Goal: Share content: Share content

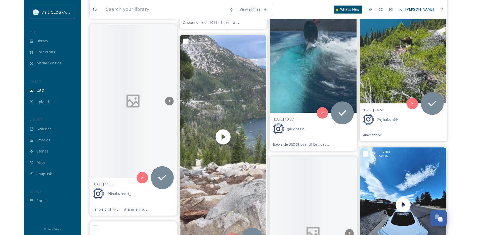
scroll to position [11991, 0]
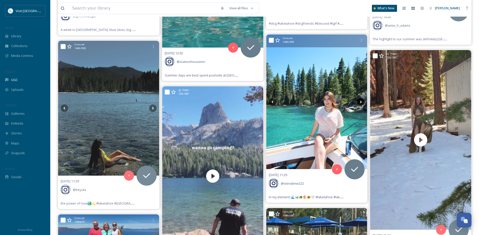
click at [361, 103] on icon at bounding box center [361, 101] width 2 height 3
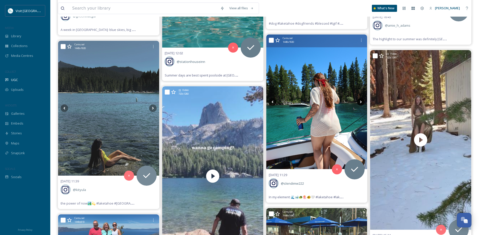
click at [361, 103] on icon at bounding box center [361, 101] width 2 height 3
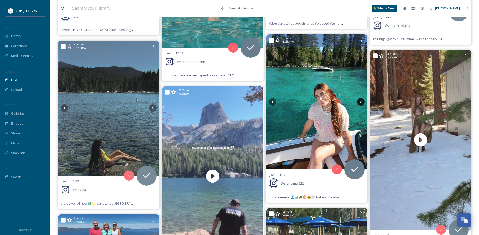
click at [361, 103] on icon at bounding box center [361, 101] width 2 height 3
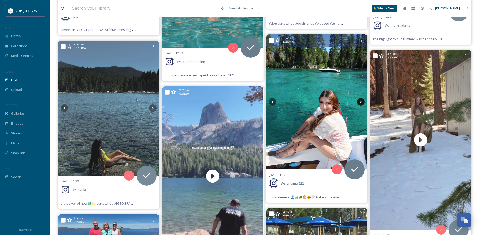
click at [361, 103] on icon at bounding box center [361, 101] width 2 height 3
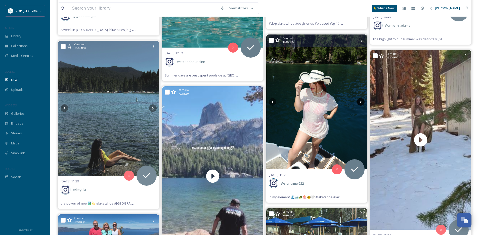
click at [361, 103] on icon at bounding box center [361, 101] width 2 height 3
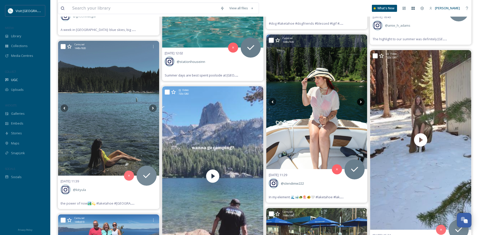
click at [361, 103] on icon at bounding box center [361, 101] width 2 height 3
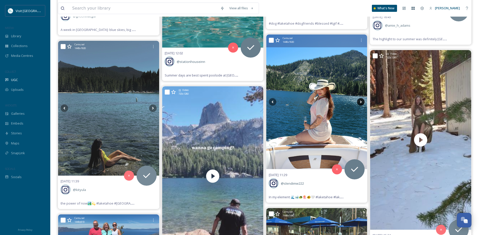
click at [361, 103] on icon at bounding box center [361, 101] width 2 height 3
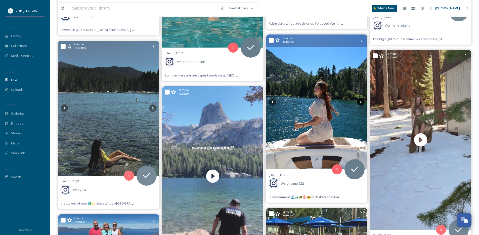
click at [361, 103] on icon at bounding box center [361, 101] width 2 height 3
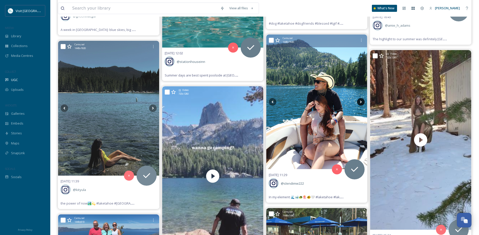
click at [361, 103] on icon at bounding box center [361, 101] width 2 height 3
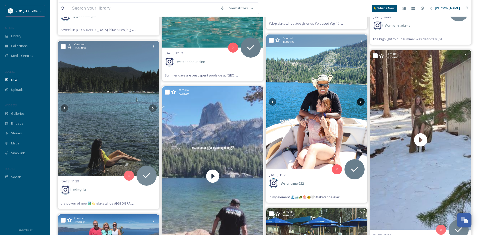
click at [361, 103] on icon at bounding box center [361, 101] width 2 height 3
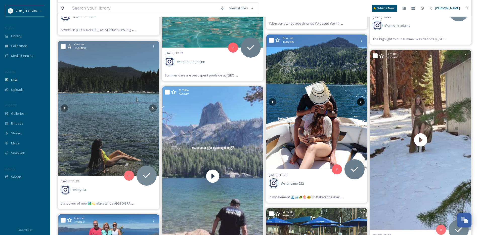
click at [361, 103] on icon at bounding box center [361, 102] width 8 height 8
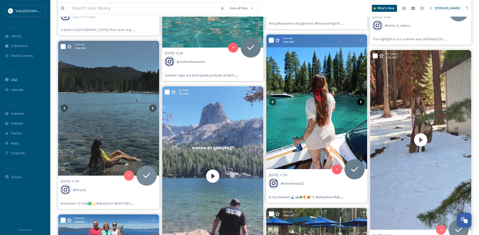
click at [361, 103] on icon at bounding box center [361, 102] width 8 height 8
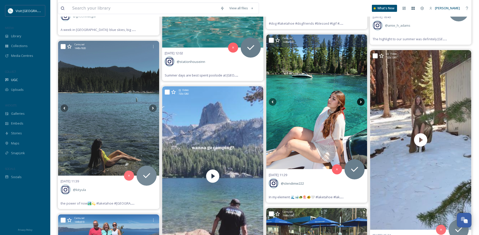
click at [361, 103] on icon at bounding box center [361, 102] width 8 height 8
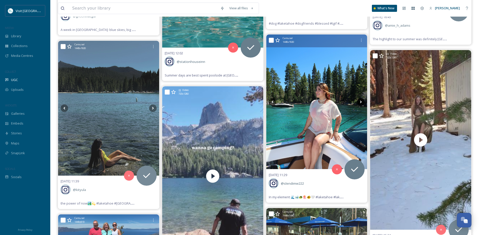
click at [361, 103] on icon at bounding box center [361, 102] width 8 height 8
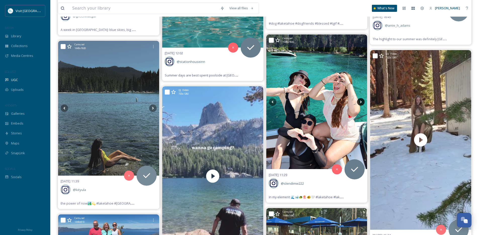
click at [361, 103] on icon at bounding box center [361, 102] width 8 height 8
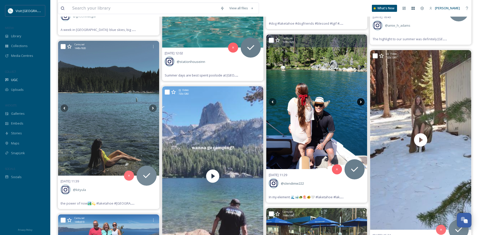
click at [361, 103] on icon at bounding box center [361, 102] width 8 height 8
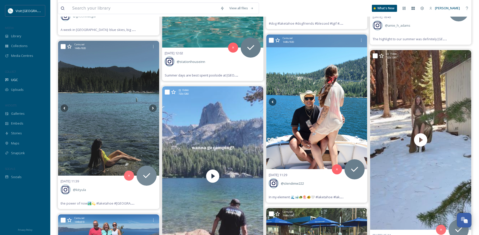
click at [361, 103] on icon at bounding box center [361, 102] width 8 height 8
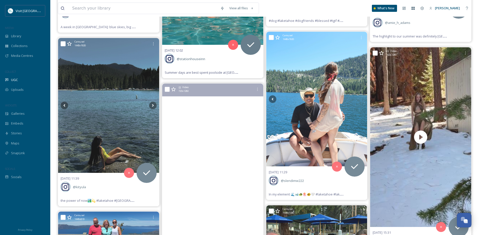
scroll to position [11986, 0]
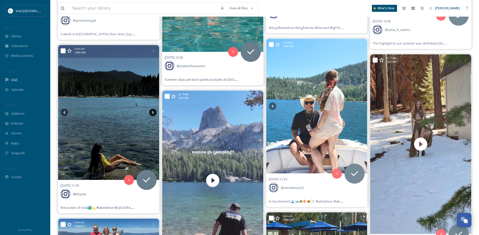
click at [152, 114] on icon at bounding box center [153, 113] width 8 height 8
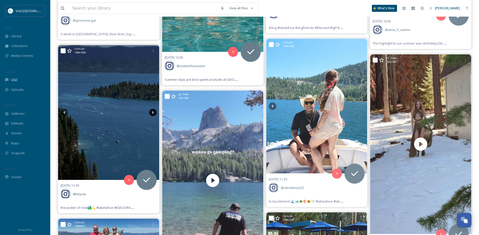
click at [152, 114] on icon at bounding box center [153, 113] width 8 height 8
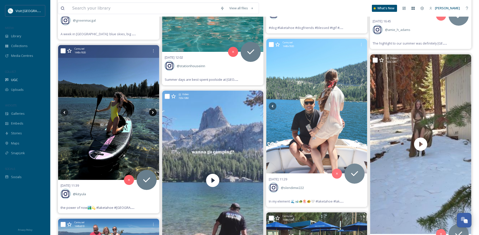
click at [152, 114] on icon at bounding box center [153, 113] width 8 height 8
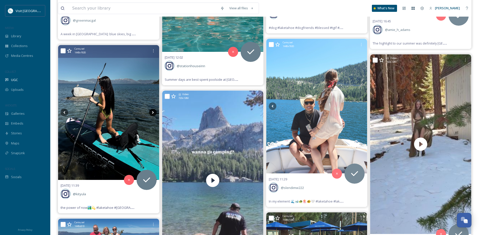
click at [152, 114] on icon at bounding box center [153, 113] width 8 height 8
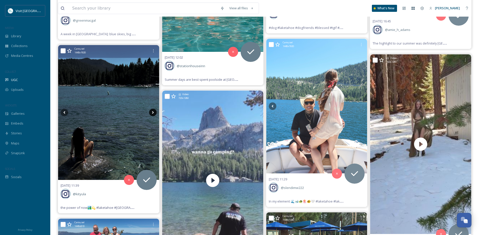
click at [152, 114] on icon at bounding box center [153, 113] width 8 height 8
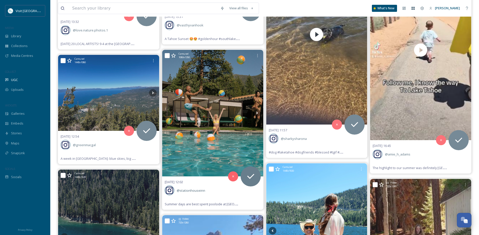
scroll to position [11853, 0]
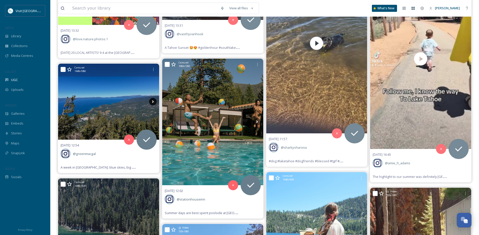
click at [151, 103] on icon at bounding box center [153, 102] width 8 height 8
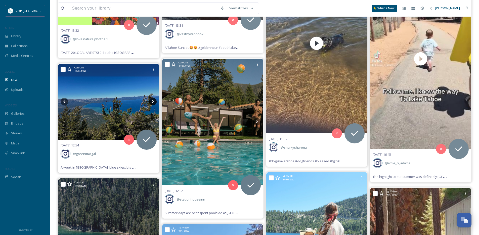
click at [151, 103] on icon at bounding box center [153, 102] width 8 height 8
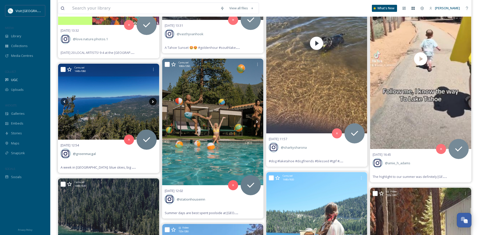
click at [151, 103] on icon at bounding box center [153, 102] width 8 height 8
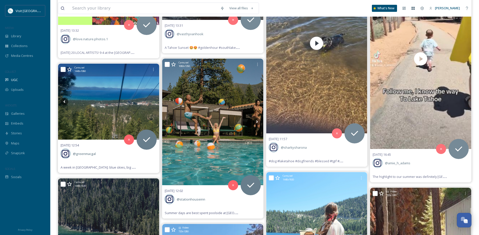
click at [151, 103] on icon at bounding box center [153, 102] width 8 height 8
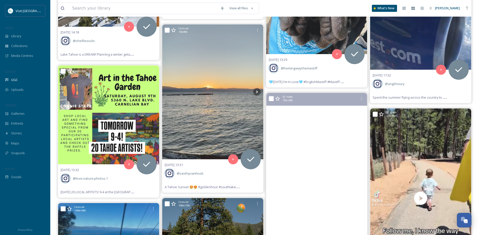
scroll to position [11697, 0]
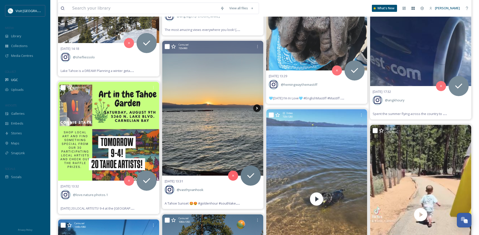
click at [259, 107] on icon at bounding box center [257, 108] width 8 height 8
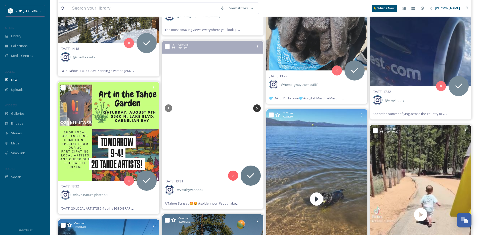
click at [259, 107] on icon at bounding box center [257, 108] width 8 height 8
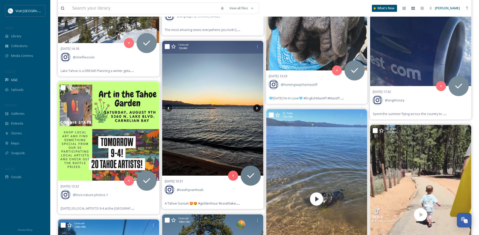
click at [259, 107] on icon at bounding box center [257, 108] width 8 height 8
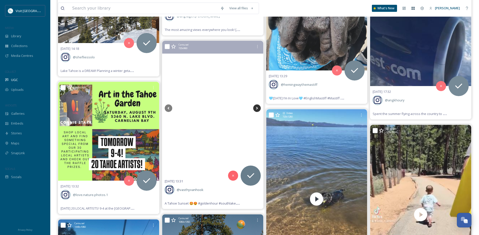
click at [259, 107] on icon at bounding box center [257, 108] width 8 height 8
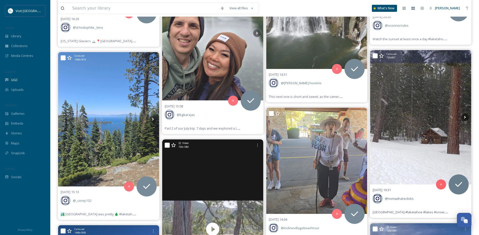
scroll to position [11375, 0]
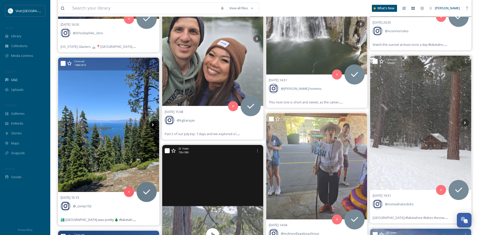
click at [152, 126] on icon at bounding box center [153, 125] width 8 height 8
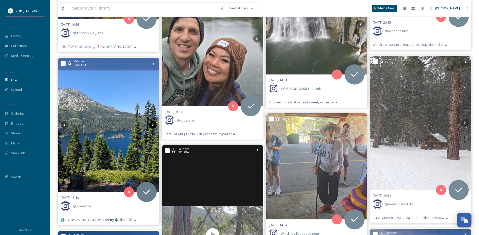
click at [152, 126] on icon at bounding box center [153, 125] width 8 height 8
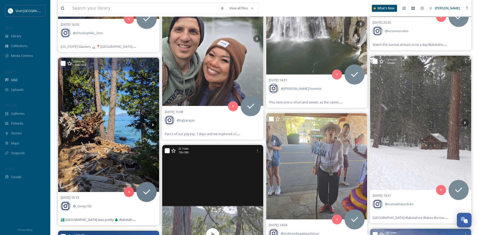
click at [152, 126] on icon at bounding box center [153, 125] width 8 height 8
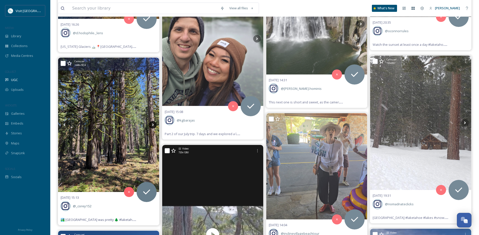
click at [152, 126] on icon at bounding box center [153, 125] width 8 height 8
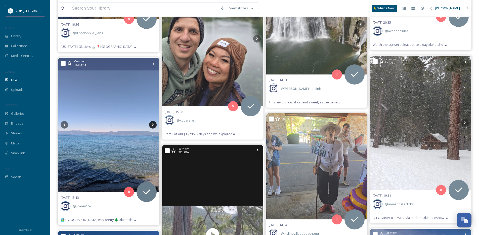
click at [152, 126] on icon at bounding box center [153, 125] width 8 height 8
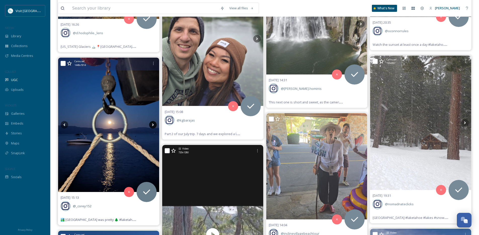
click at [152, 126] on icon at bounding box center [153, 125] width 8 height 8
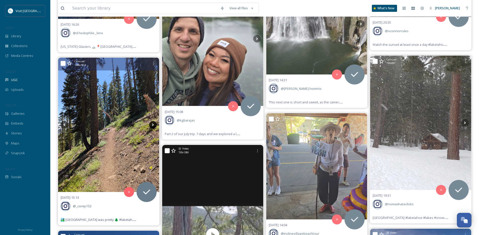
click at [152, 126] on icon at bounding box center [153, 125] width 8 height 8
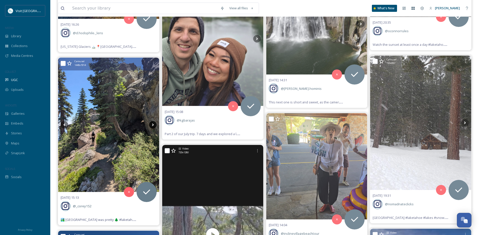
click at [152, 126] on icon at bounding box center [153, 125] width 8 height 8
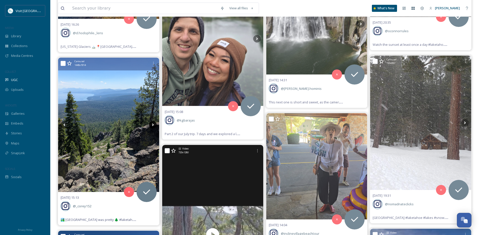
click at [152, 126] on icon at bounding box center [153, 125] width 8 height 8
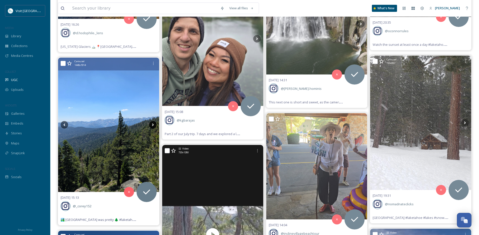
click at [152, 126] on icon at bounding box center [153, 125] width 8 height 8
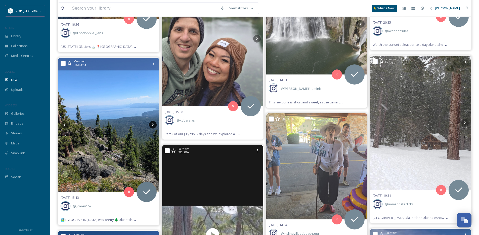
click at [152, 126] on icon at bounding box center [153, 125] width 8 height 8
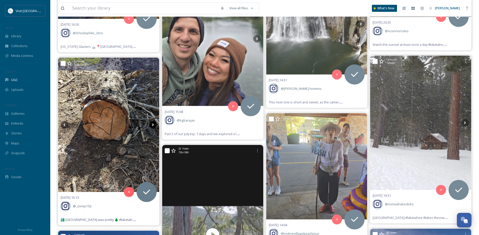
click at [152, 126] on icon at bounding box center [153, 125] width 8 height 8
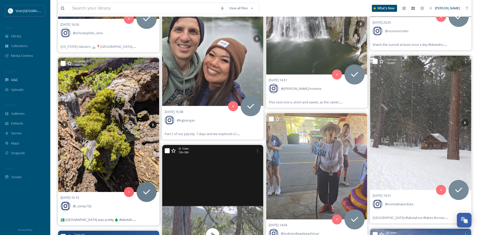
click at [152, 126] on icon at bounding box center [153, 125] width 8 height 8
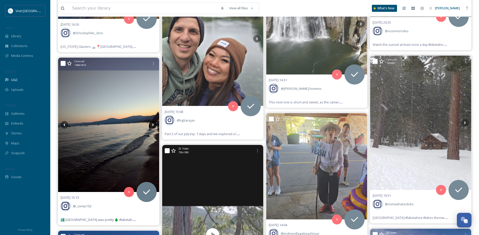
click at [152, 126] on icon at bounding box center [153, 125] width 8 height 8
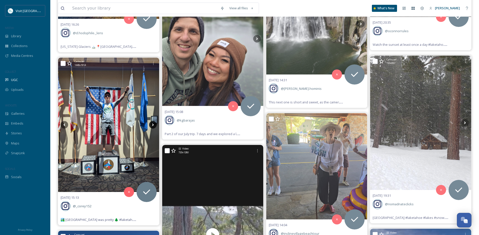
click at [152, 126] on icon at bounding box center [153, 125] width 8 height 8
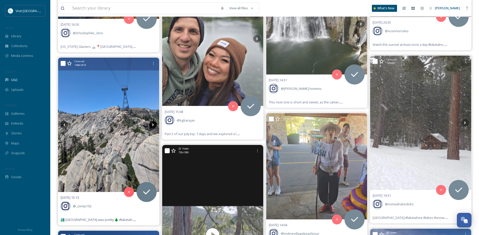
click at [152, 126] on icon at bounding box center [153, 125] width 8 height 8
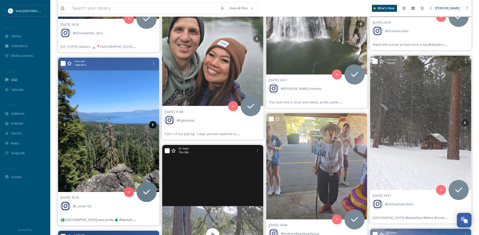
click at [152, 126] on icon at bounding box center [153, 125] width 8 height 8
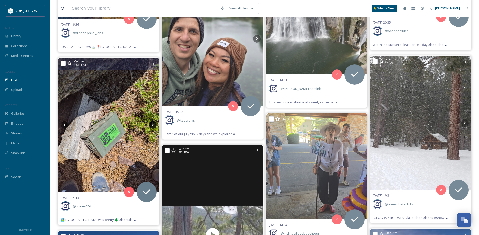
click at [152, 126] on icon at bounding box center [153, 125] width 8 height 8
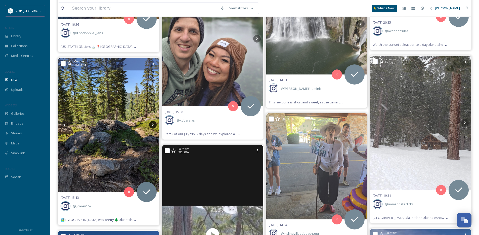
click at [152, 126] on icon at bounding box center [153, 125] width 8 height 8
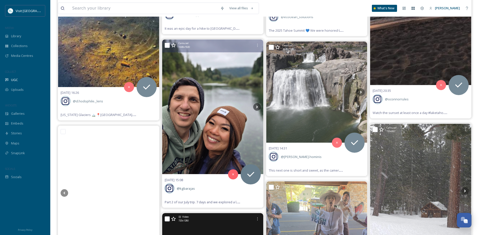
scroll to position [11280, 0]
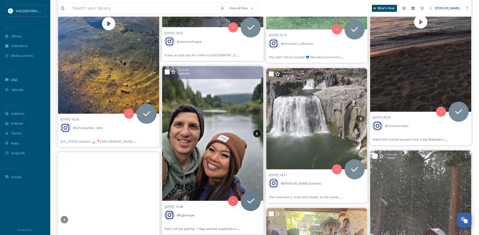
click at [259, 132] on icon at bounding box center [257, 134] width 8 height 8
click at [258, 133] on icon at bounding box center [257, 134] width 8 height 8
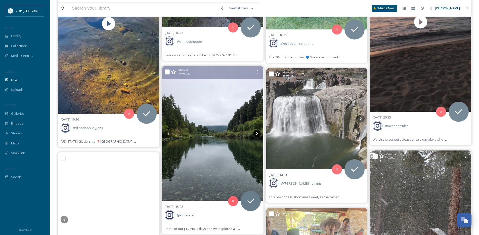
click at [258, 133] on icon at bounding box center [257, 134] width 8 height 8
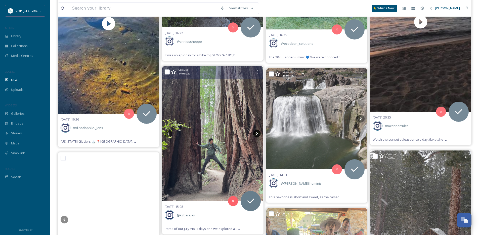
click at [258, 133] on icon at bounding box center [257, 134] width 8 height 8
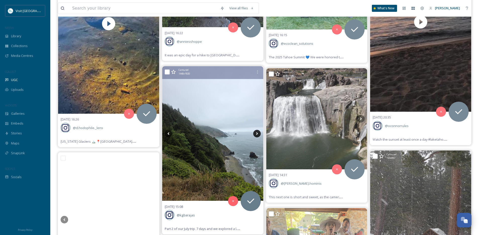
click at [258, 133] on icon at bounding box center [257, 134] width 8 height 8
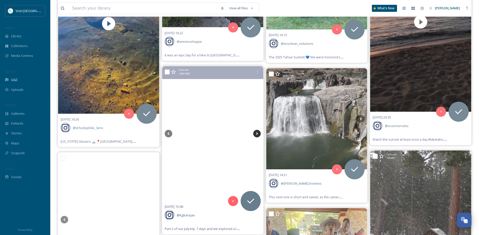
click at [258, 133] on icon at bounding box center [257, 134] width 8 height 8
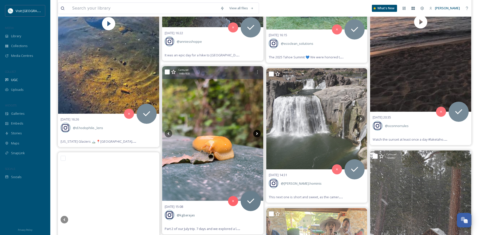
click at [258, 133] on icon at bounding box center [257, 134] width 8 height 8
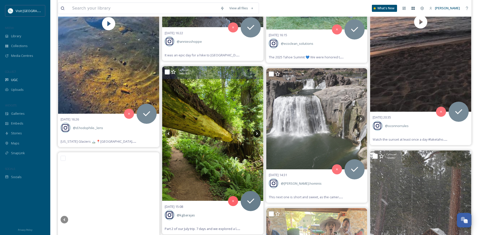
click at [258, 133] on icon at bounding box center [257, 134] width 8 height 8
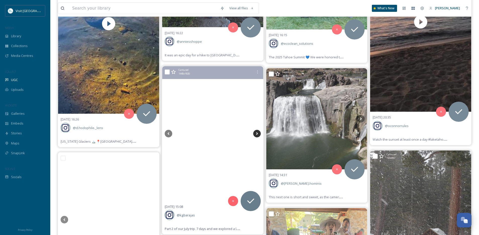
click at [258, 133] on icon at bounding box center [257, 134] width 8 height 8
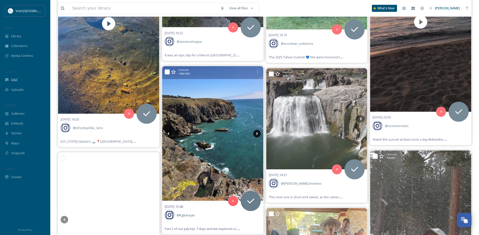
click at [258, 133] on icon at bounding box center [257, 134] width 8 height 8
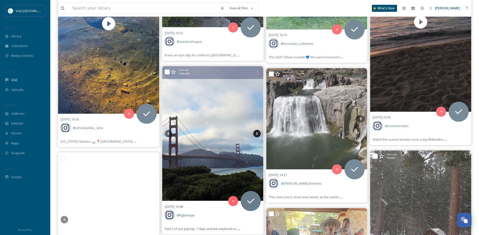
click at [258, 133] on icon at bounding box center [257, 134] width 8 height 8
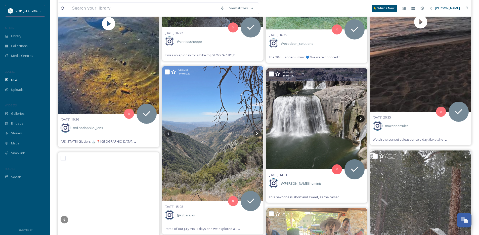
click at [361, 118] on icon at bounding box center [361, 119] width 8 height 8
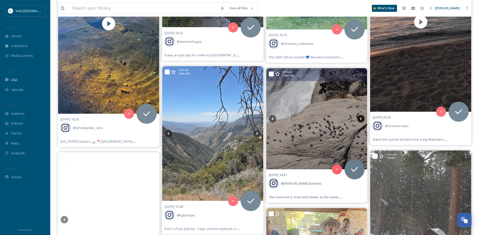
click at [360, 118] on icon at bounding box center [361, 119] width 8 height 8
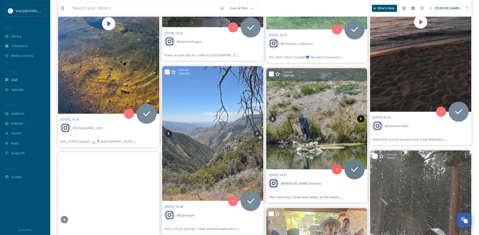
click at [360, 118] on icon at bounding box center [361, 119] width 8 height 8
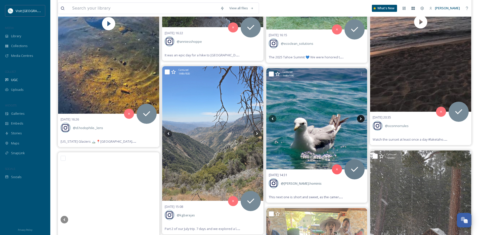
click at [359, 118] on icon at bounding box center [361, 119] width 8 height 8
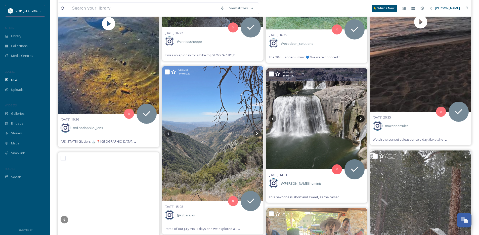
click at [359, 118] on icon at bounding box center [361, 119] width 8 height 8
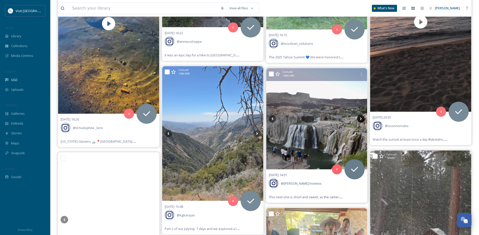
click at [359, 118] on icon at bounding box center [361, 119] width 8 height 8
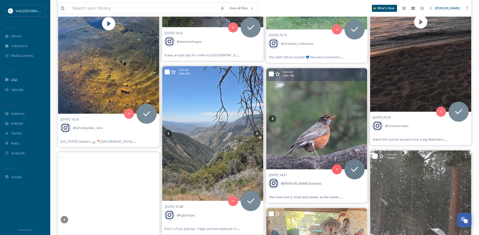
click at [359, 118] on icon at bounding box center [361, 119] width 8 height 8
click at [271, 117] on icon at bounding box center [273, 119] width 8 height 8
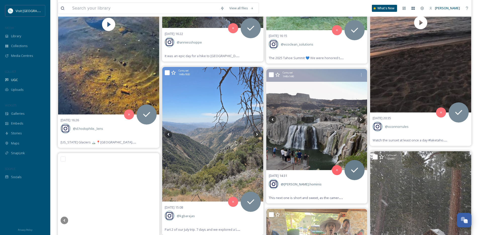
scroll to position [11279, 0]
click at [307, 132] on img at bounding box center [316, 119] width 101 height 101
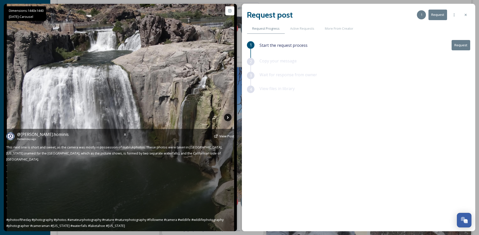
click at [229, 114] on icon at bounding box center [228, 118] width 8 height 8
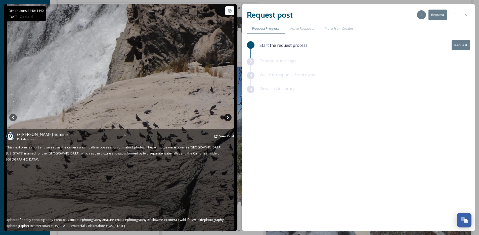
click at [230, 115] on icon at bounding box center [228, 118] width 8 height 8
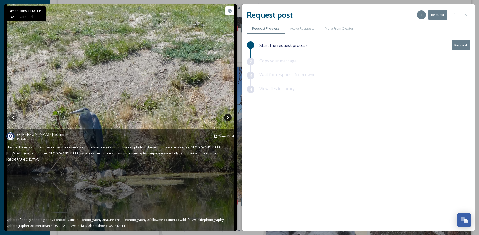
click at [229, 116] on icon at bounding box center [228, 118] width 8 height 8
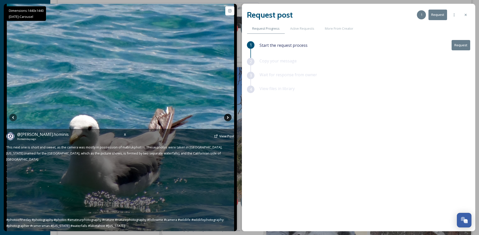
click at [229, 116] on icon at bounding box center [228, 118] width 8 height 8
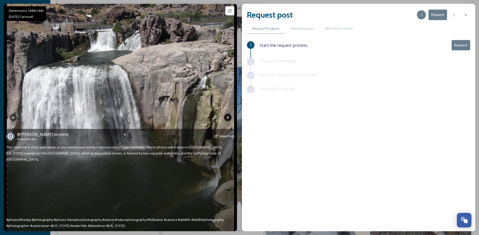
click at [229, 116] on icon at bounding box center [228, 118] width 8 height 8
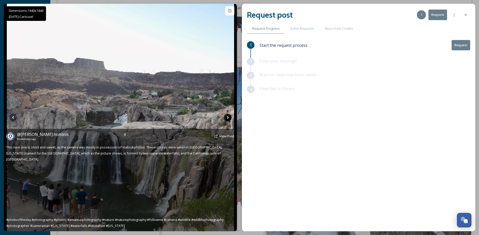
click at [229, 116] on icon at bounding box center [228, 118] width 8 height 8
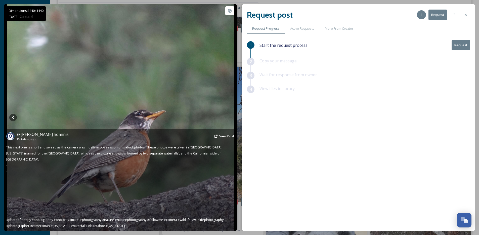
click at [229, 116] on icon at bounding box center [228, 118] width 8 height 8
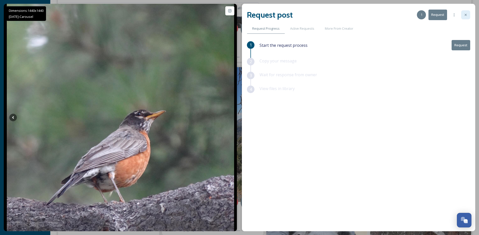
click at [380, 14] on div at bounding box center [465, 14] width 9 height 9
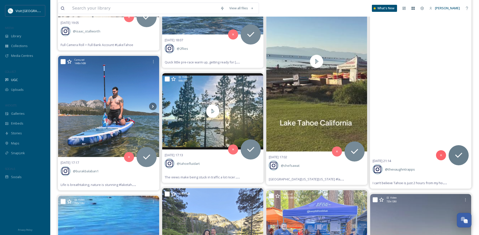
scroll to position [10983, 0]
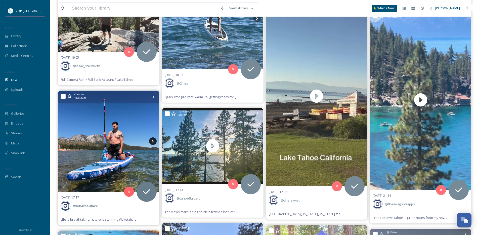
click at [153, 141] on icon at bounding box center [153, 141] width 8 height 8
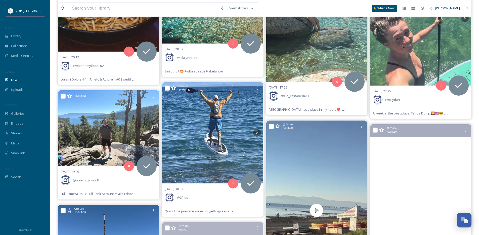
scroll to position [10866, 0]
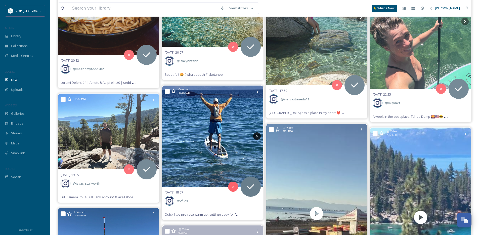
click at [256, 136] on icon at bounding box center [257, 136] width 8 height 8
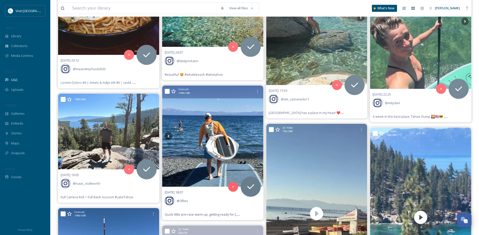
click at [256, 136] on icon at bounding box center [257, 136] width 8 height 8
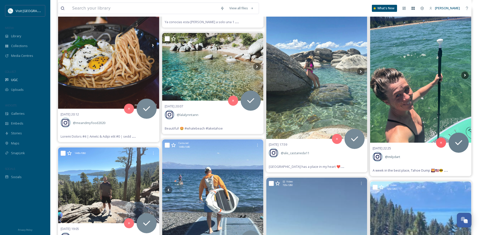
scroll to position [10763, 0]
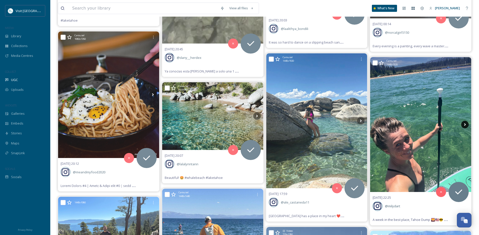
click at [380, 125] on icon at bounding box center [465, 125] width 8 height 8
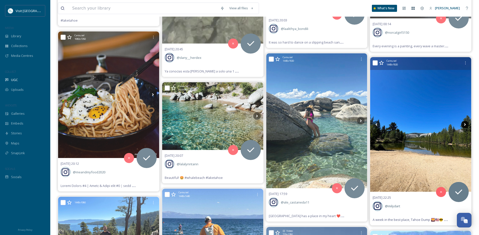
click at [380, 125] on icon at bounding box center [465, 125] width 8 height 8
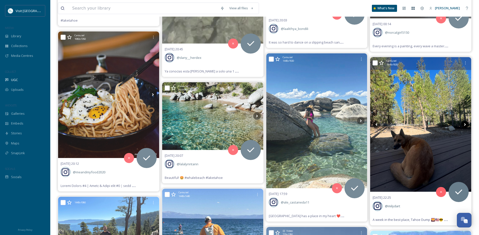
click at [380, 124] on icon at bounding box center [465, 125] width 8 height 8
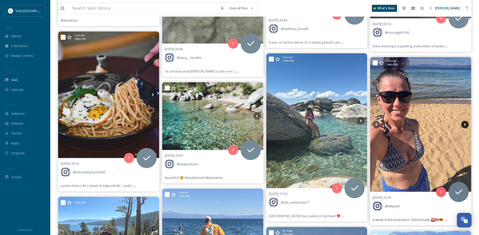
click at [380, 124] on icon at bounding box center [465, 125] width 8 height 8
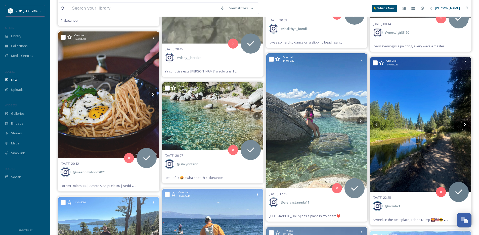
click at [380, 124] on icon at bounding box center [465, 125] width 8 height 8
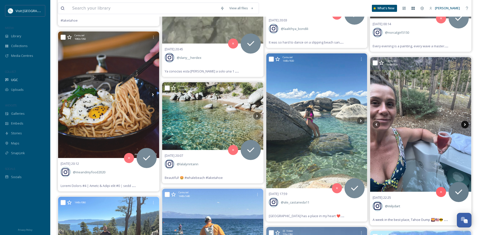
click at [380, 124] on icon at bounding box center [465, 125] width 8 height 8
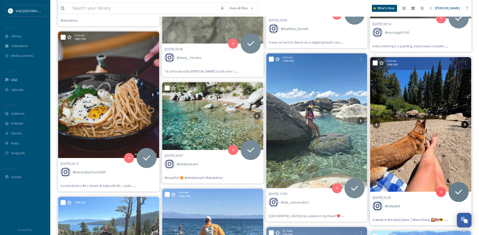
click at [380, 124] on icon at bounding box center [465, 125] width 8 height 8
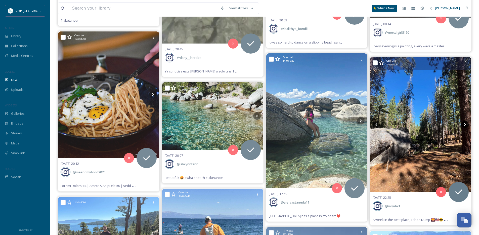
click at [380, 124] on icon at bounding box center [465, 125] width 8 height 8
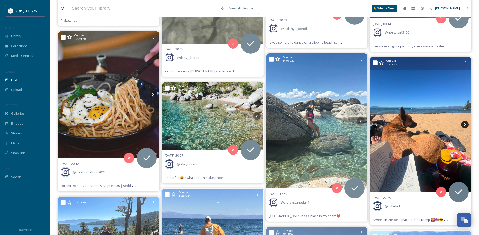
click at [380, 124] on icon at bounding box center [465, 125] width 8 height 8
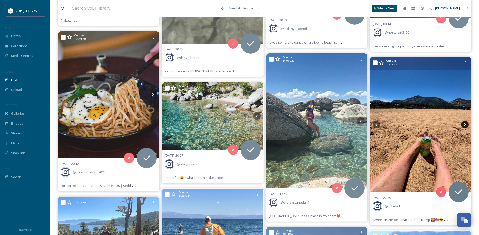
click at [380, 124] on icon at bounding box center [465, 125] width 8 height 8
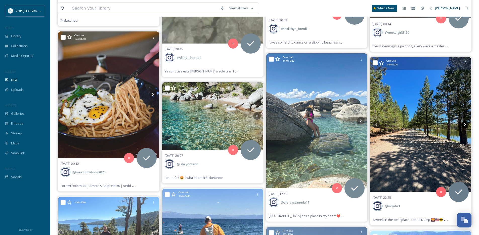
click at [380, 124] on icon at bounding box center [465, 125] width 8 height 8
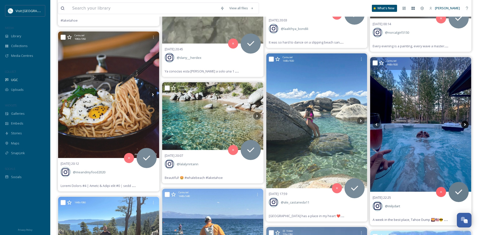
click at [380, 125] on icon at bounding box center [465, 124] width 2 height 3
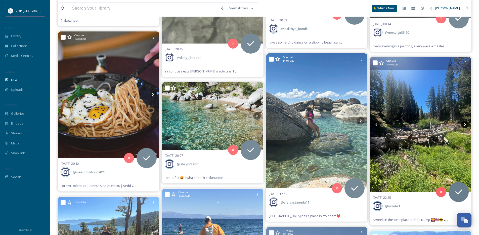
click at [380, 125] on icon at bounding box center [465, 124] width 2 height 3
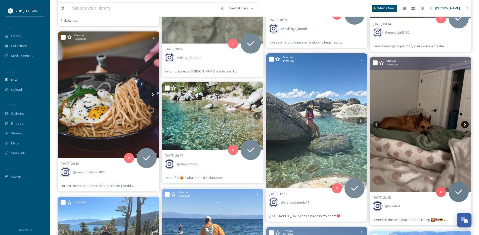
click at [380, 125] on icon at bounding box center [465, 124] width 2 height 3
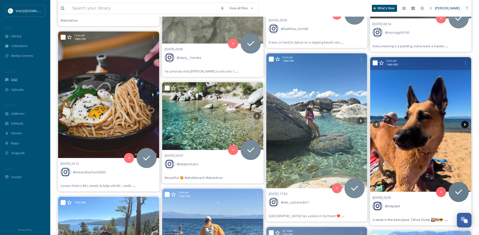
click at [380, 125] on icon at bounding box center [465, 124] width 2 height 3
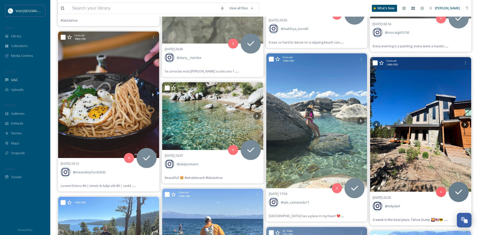
click at [380, 125] on icon at bounding box center [465, 124] width 2 height 3
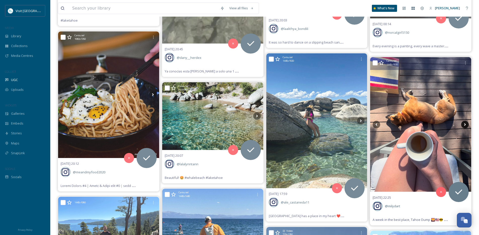
click at [380, 125] on icon at bounding box center [465, 124] width 2 height 3
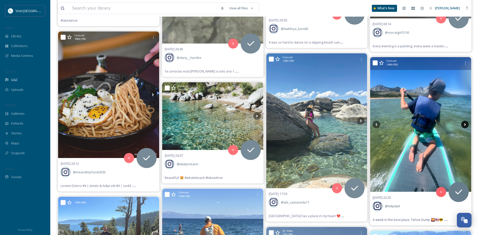
click at [380, 125] on icon at bounding box center [465, 125] width 8 height 8
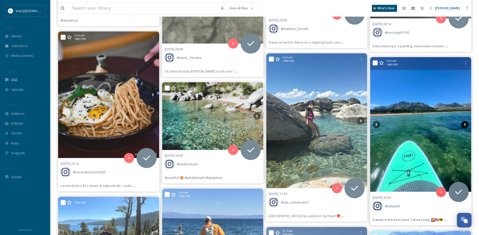
click at [380, 126] on icon at bounding box center [465, 125] width 8 height 8
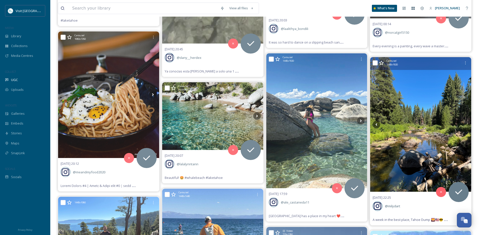
click at [380, 126] on icon at bounding box center [465, 125] width 8 height 8
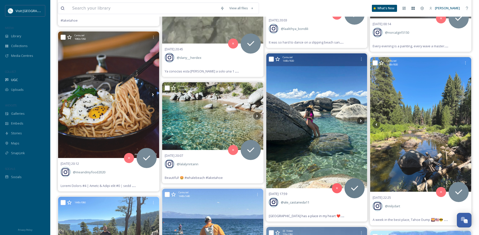
click at [357, 122] on img at bounding box center [316, 120] width 101 height 135
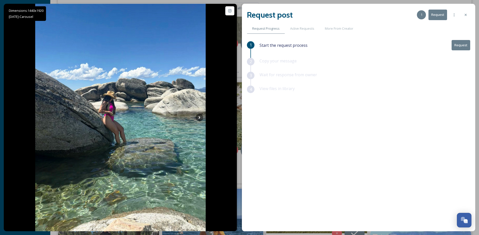
click at [360, 120] on div "1 Start the request process Request 2 Copy your message 3 Wait for response fro…" at bounding box center [358, 122] width 223 height 165
click at [380, 13] on div at bounding box center [465, 14] width 9 height 9
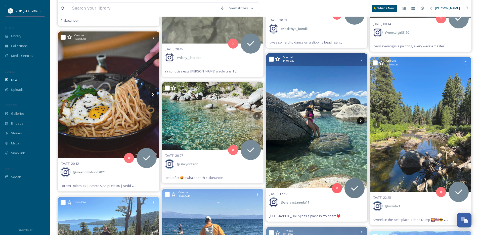
click at [363, 121] on icon at bounding box center [361, 121] width 8 height 8
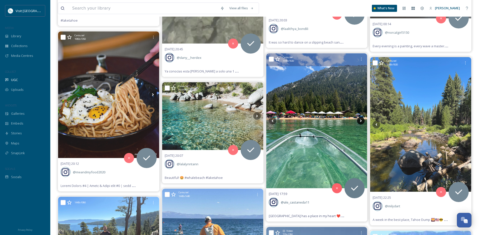
click at [363, 121] on icon at bounding box center [361, 121] width 8 height 8
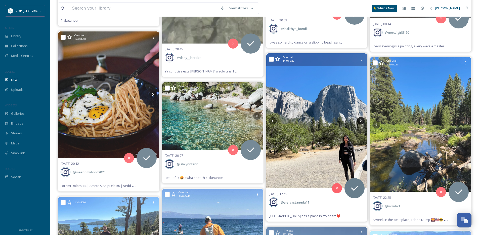
click at [363, 121] on icon at bounding box center [361, 121] width 8 height 8
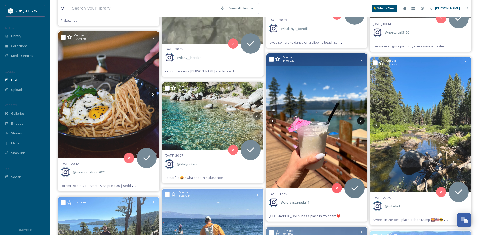
click at [363, 121] on icon at bounding box center [361, 121] width 8 height 8
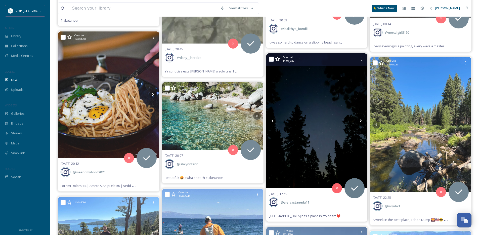
click at [363, 121] on icon at bounding box center [361, 121] width 8 height 8
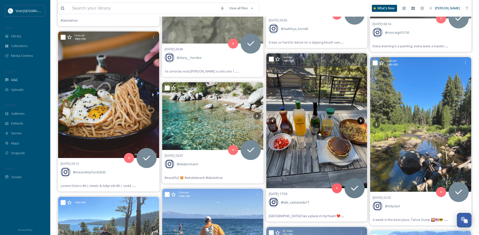
click at [363, 121] on icon at bounding box center [361, 121] width 8 height 8
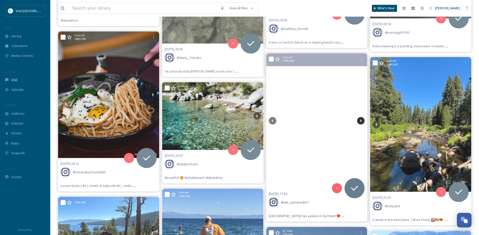
click at [363, 121] on icon at bounding box center [361, 121] width 8 height 8
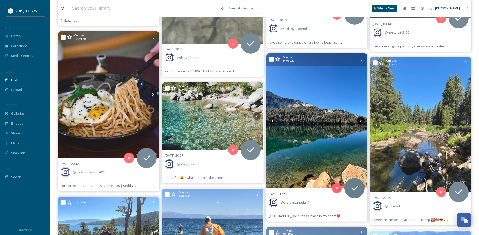
click at [363, 121] on icon at bounding box center [361, 121] width 8 height 8
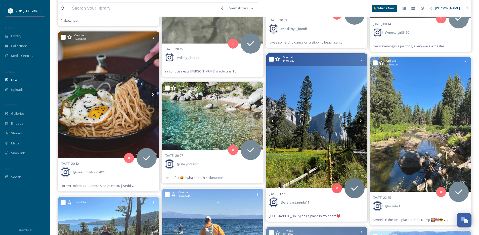
click at [363, 121] on icon at bounding box center [361, 121] width 8 height 8
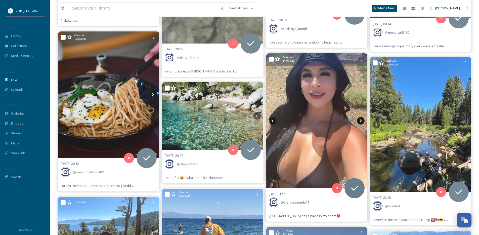
click at [363, 121] on icon at bounding box center [361, 121] width 8 height 8
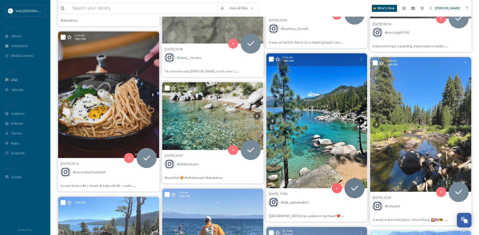
click at [363, 121] on icon at bounding box center [361, 121] width 8 height 8
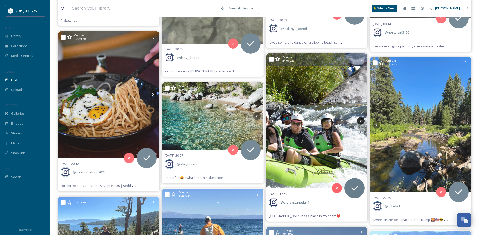
click at [363, 121] on icon at bounding box center [361, 121] width 8 height 8
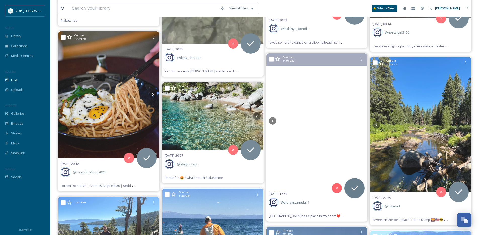
click at [363, 121] on icon at bounding box center [361, 121] width 8 height 8
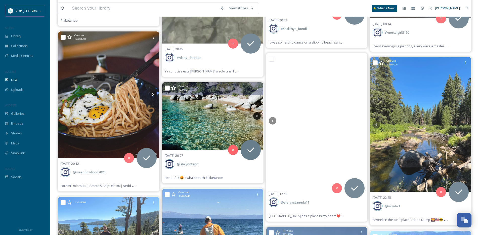
click at [259, 113] on icon at bounding box center [257, 116] width 8 height 8
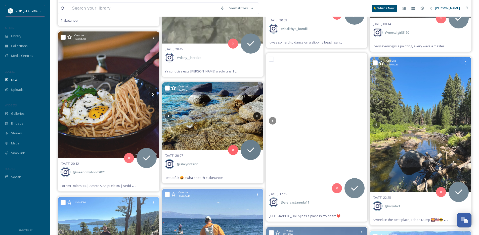
click at [258, 115] on icon at bounding box center [257, 116] width 8 height 8
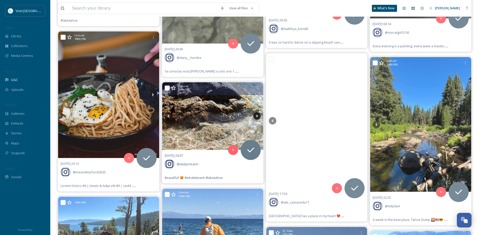
click at [257, 116] on icon at bounding box center [257, 116] width 2 height 3
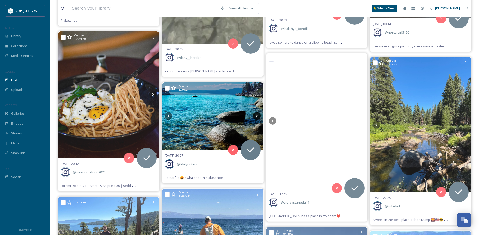
click at [257, 116] on icon at bounding box center [257, 116] width 2 height 3
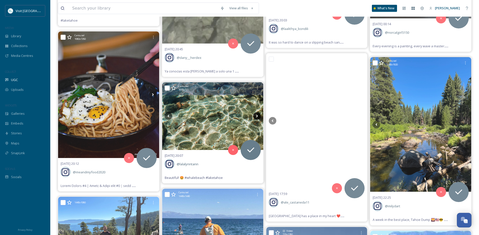
click at [257, 116] on icon at bounding box center [257, 116] width 2 height 3
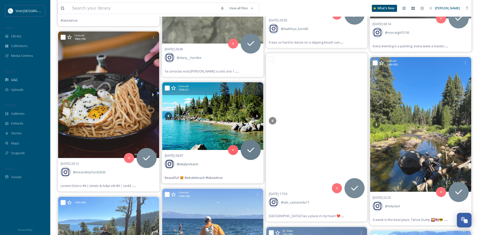
click at [257, 116] on icon at bounding box center [257, 116] width 2 height 3
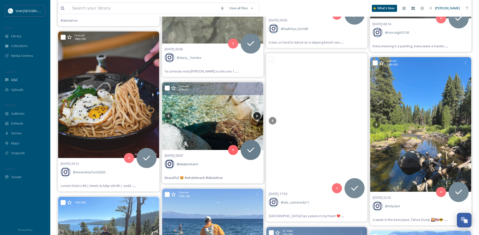
click at [257, 116] on icon at bounding box center [257, 116] width 2 height 3
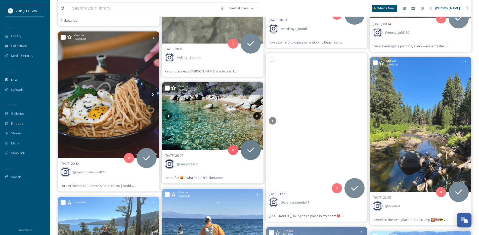
click at [257, 116] on icon at bounding box center [257, 116] width 2 height 3
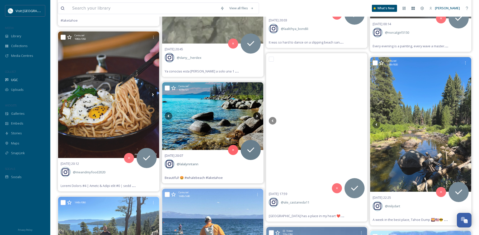
click at [257, 116] on icon at bounding box center [257, 116] width 2 height 3
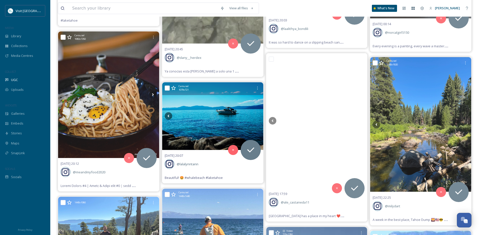
click at [257, 116] on icon at bounding box center [257, 116] width 2 height 3
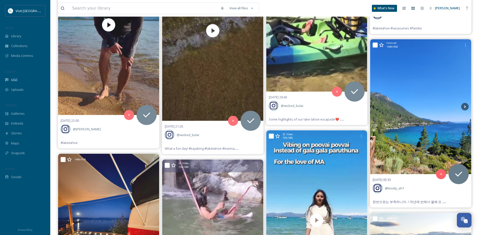
scroll to position [10460, 0]
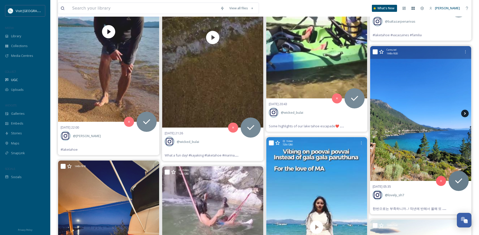
click at [380, 113] on icon at bounding box center [465, 114] width 8 height 8
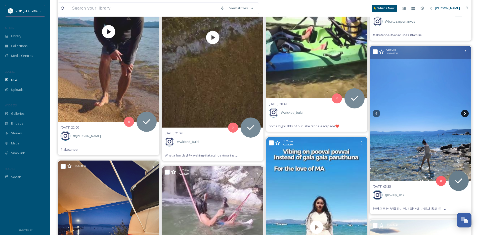
click at [380, 113] on icon at bounding box center [465, 113] width 2 height 3
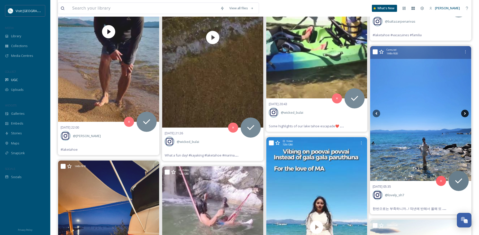
click at [380, 113] on icon at bounding box center [465, 113] width 2 height 3
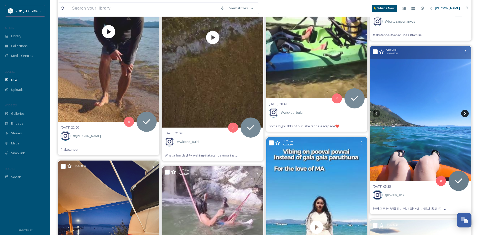
click at [380, 113] on icon at bounding box center [465, 113] width 2 height 3
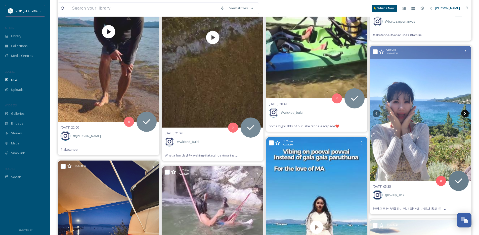
click at [380, 113] on icon at bounding box center [465, 113] width 2 height 3
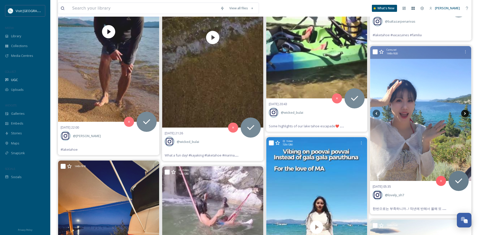
click at [380, 113] on icon at bounding box center [465, 113] width 2 height 3
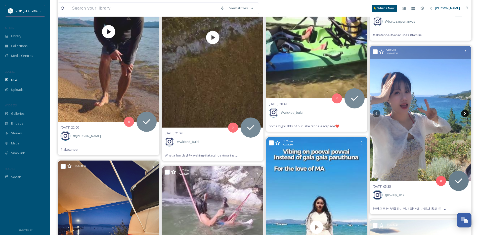
click at [380, 113] on icon at bounding box center [465, 113] width 2 height 3
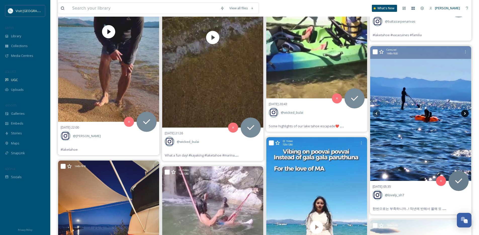
click at [380, 113] on icon at bounding box center [465, 113] width 2 height 3
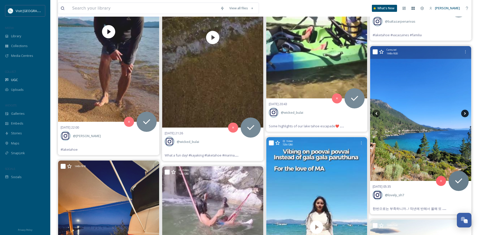
click at [380, 113] on icon at bounding box center [465, 113] width 2 height 3
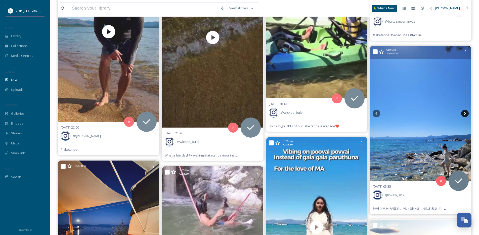
click at [380, 113] on icon at bounding box center [465, 113] width 2 height 3
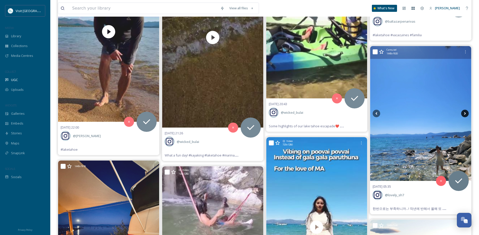
click at [380, 113] on icon at bounding box center [465, 113] width 2 height 3
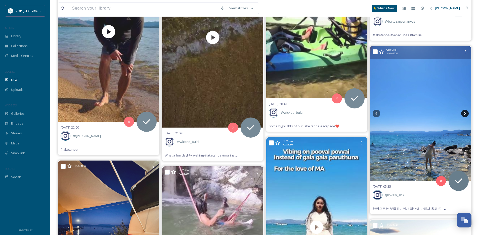
click at [380, 113] on icon at bounding box center [465, 113] width 2 height 3
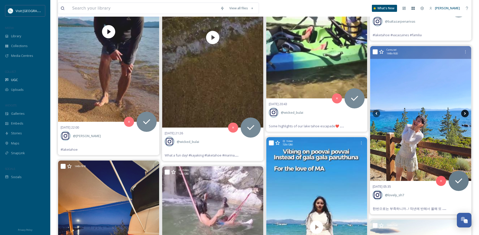
click at [380, 113] on icon at bounding box center [465, 113] width 2 height 3
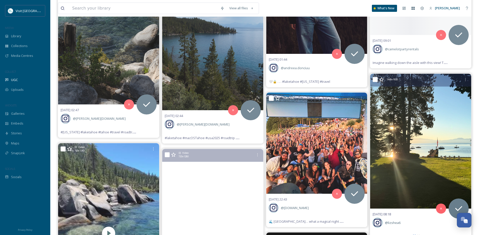
scroll to position [10024, 0]
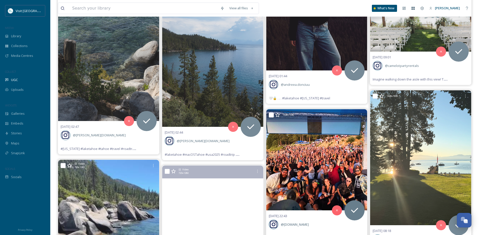
click at [328, 167] on img at bounding box center [316, 159] width 101 height 101
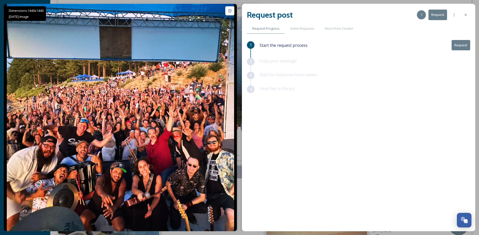
click at [380, 15] on icon at bounding box center [466, 15] width 4 height 4
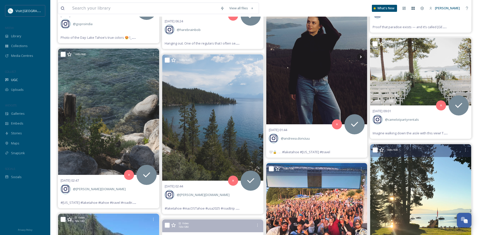
scroll to position [9913, 0]
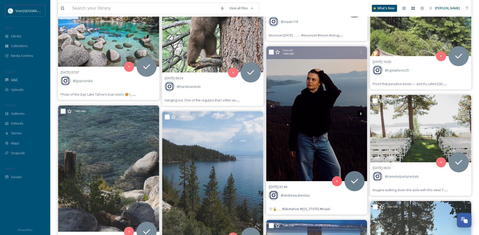
click at [362, 113] on icon at bounding box center [361, 114] width 8 height 8
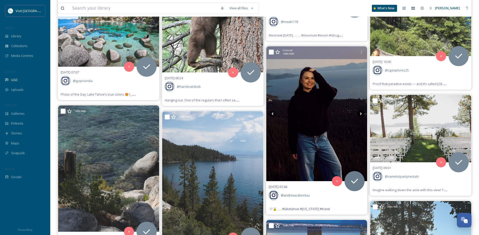
click at [362, 113] on icon at bounding box center [361, 114] width 8 height 8
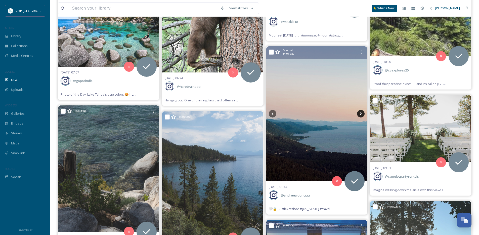
click at [362, 113] on icon at bounding box center [361, 114] width 8 height 8
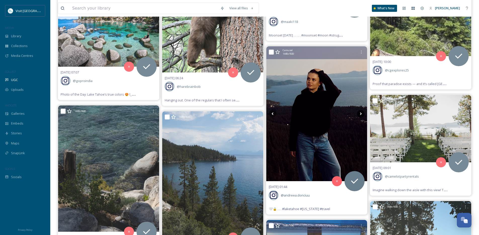
click at [362, 113] on icon at bounding box center [361, 114] width 8 height 8
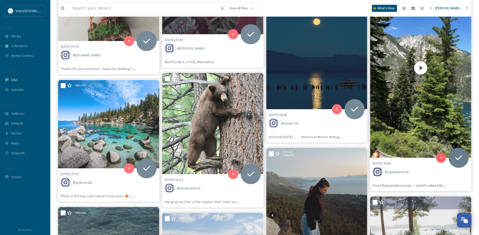
scroll to position [9811, 0]
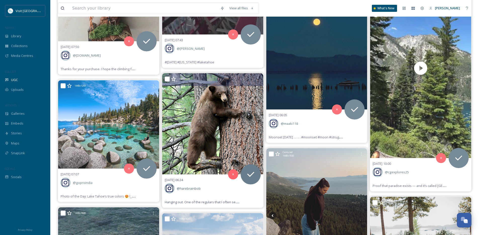
click at [241, 124] on img at bounding box center [212, 123] width 101 height 101
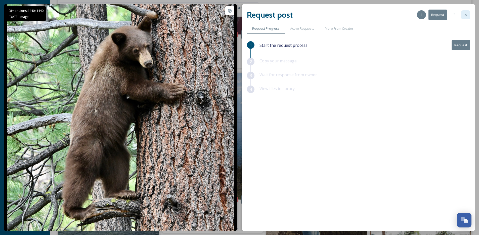
click at [380, 14] on div at bounding box center [465, 14] width 9 height 9
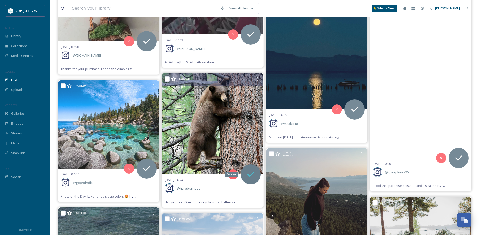
click at [252, 172] on icon at bounding box center [251, 174] width 10 height 10
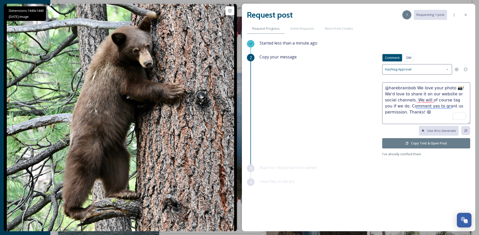
drag, startPoint x: 449, startPoint y: 88, endPoint x: 414, endPoint y: 89, distance: 35.0
click at [380, 89] on textarea "@harebrainbob We love your photo 📸! We'd love to share it on our website or soc…" at bounding box center [426, 103] width 88 height 42
type textarea "@harebrainbob Such a sweet photo! We'd love to share it on our website or socia…"
click at [380, 140] on button "Copy Text & Open Post" at bounding box center [426, 143] width 88 height 10
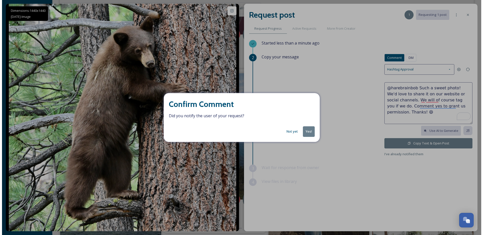
scroll to position [9810, 0]
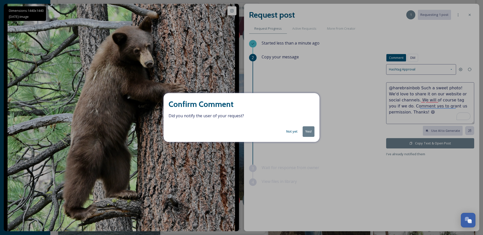
click at [312, 133] on button "Yes!" at bounding box center [309, 131] width 12 height 10
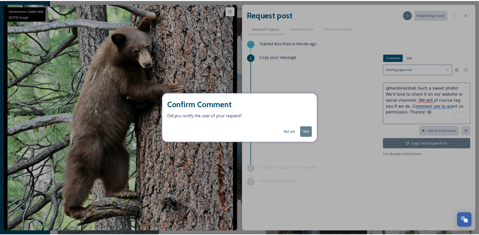
scroll to position [9811, 0]
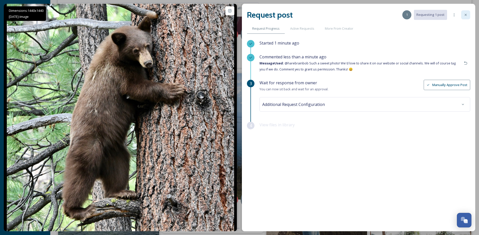
click at [380, 16] on div at bounding box center [465, 14] width 9 height 9
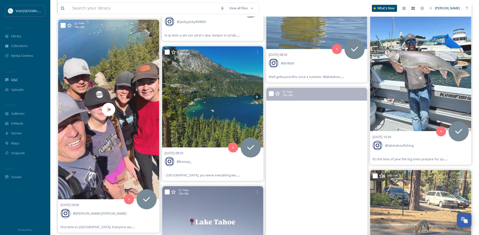
scroll to position [9479, 0]
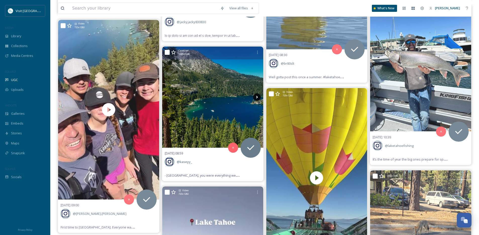
click at [257, 97] on icon at bounding box center [257, 97] width 8 height 8
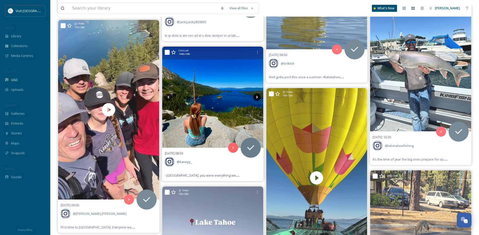
click at [257, 97] on icon at bounding box center [257, 97] width 8 height 8
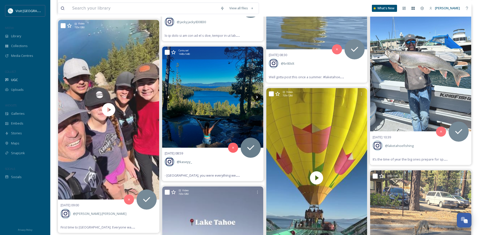
click at [257, 97] on icon at bounding box center [257, 97] width 8 height 8
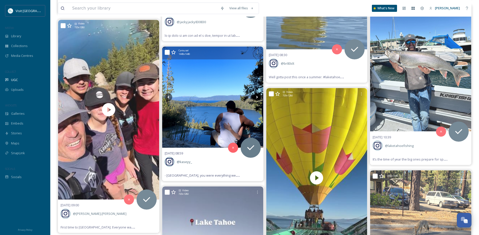
click at [257, 97] on icon at bounding box center [257, 97] width 8 height 8
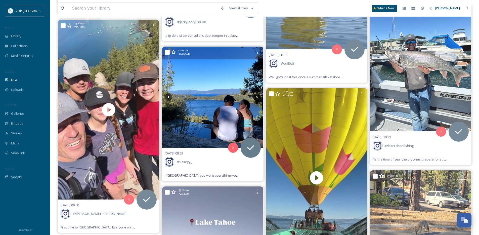
click at [257, 97] on icon at bounding box center [257, 97] width 8 height 8
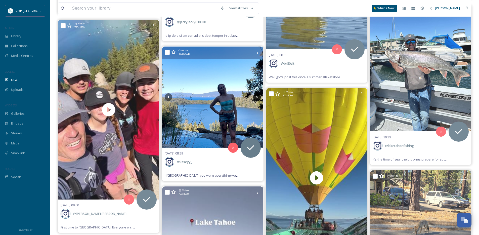
click at [257, 97] on icon at bounding box center [257, 97] width 8 height 8
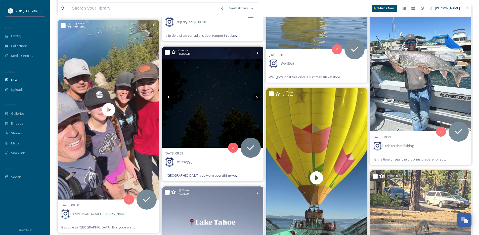
click at [260, 97] on icon at bounding box center [257, 97] width 8 height 8
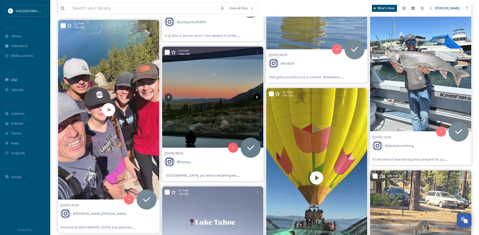
click at [260, 97] on icon at bounding box center [257, 97] width 8 height 8
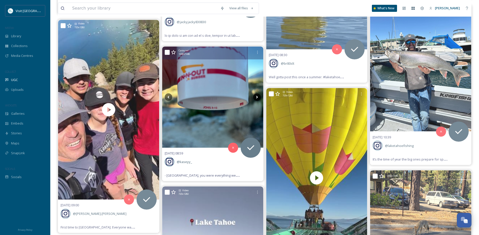
click at [260, 97] on icon at bounding box center [257, 97] width 8 height 8
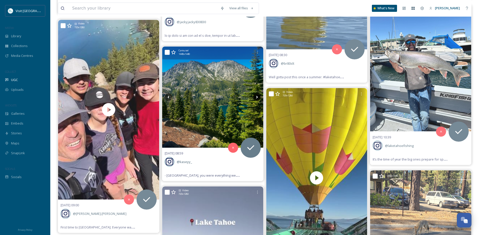
click at [260, 97] on icon at bounding box center [257, 97] width 8 height 8
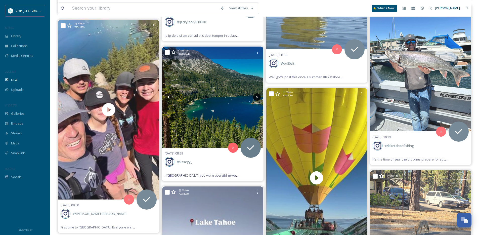
click at [260, 97] on icon at bounding box center [257, 97] width 8 height 8
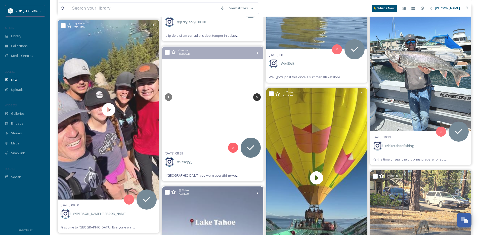
click at [260, 97] on icon at bounding box center [257, 97] width 8 height 8
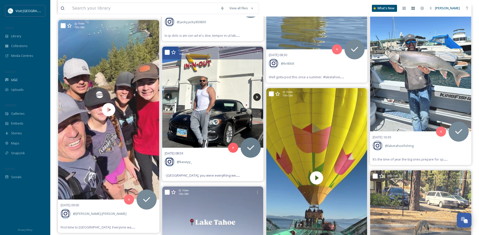
click at [260, 97] on icon at bounding box center [257, 97] width 8 height 8
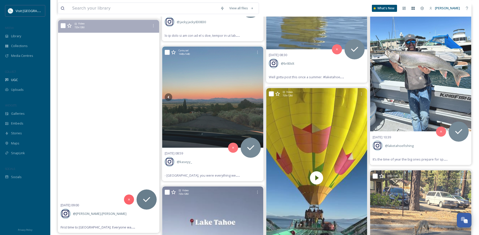
click at [156, 101] on video "First time to Lake Tahoe. Everyone was right…it is pretty sweet! #laketahoe #em…" at bounding box center [108, 110] width 101 height 180
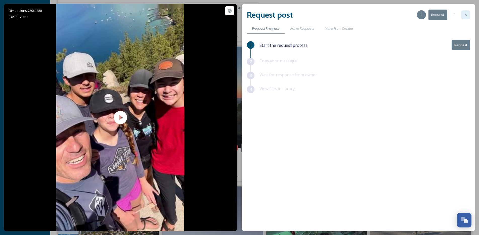
click at [380, 18] on div at bounding box center [465, 14] width 9 height 9
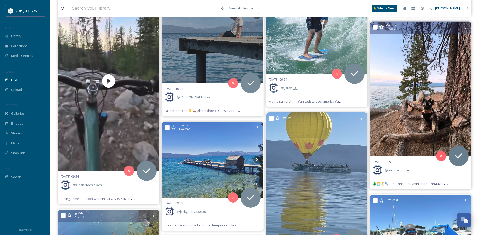
scroll to position [9289, 0]
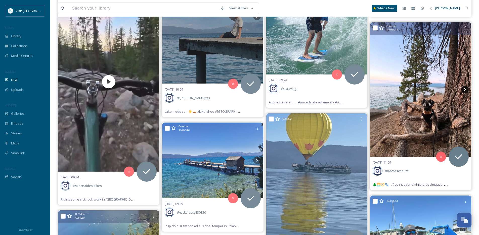
click at [380, 90] on icon at bounding box center [465, 90] width 8 height 8
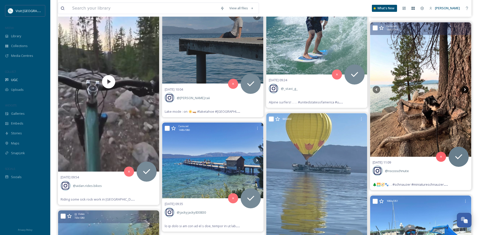
click at [380, 90] on icon at bounding box center [465, 90] width 8 height 8
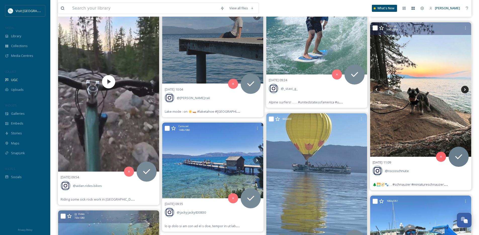
click at [380, 90] on icon at bounding box center [465, 90] width 8 height 8
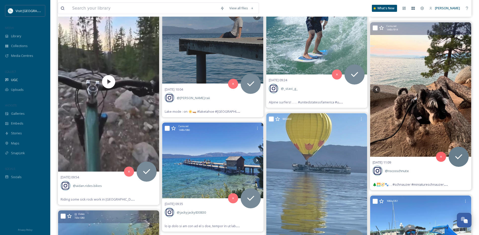
click at [380, 90] on icon at bounding box center [465, 90] width 8 height 8
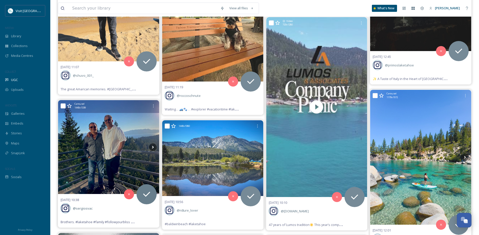
scroll to position [8820, 0]
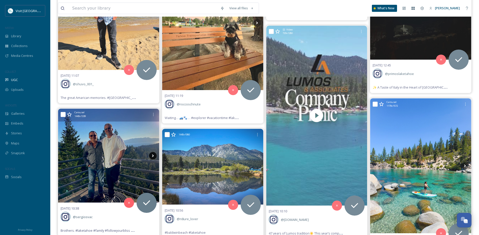
click at [154, 157] on icon at bounding box center [153, 156] width 8 height 8
click at [153, 157] on icon at bounding box center [153, 156] width 8 height 8
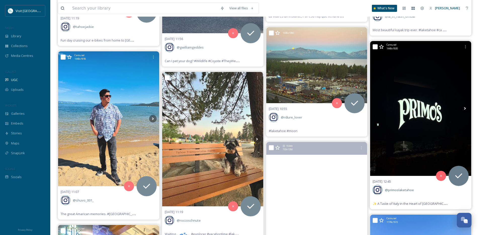
scroll to position [8703, 0]
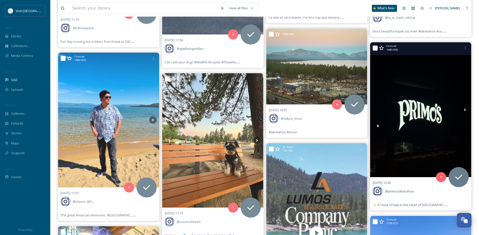
click at [380, 110] on icon at bounding box center [465, 110] width 8 height 8
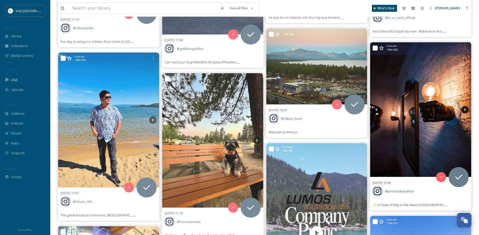
click at [380, 110] on icon at bounding box center [465, 110] width 8 height 8
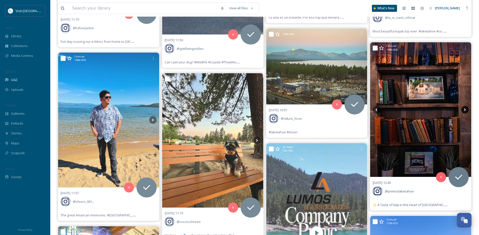
click at [380, 110] on icon at bounding box center [465, 110] width 8 height 8
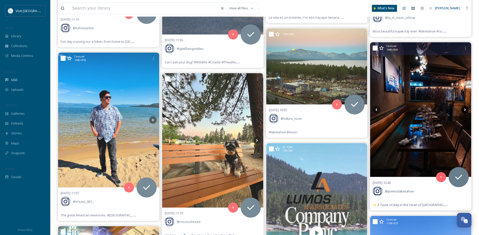
click at [380, 110] on icon at bounding box center [465, 110] width 8 height 8
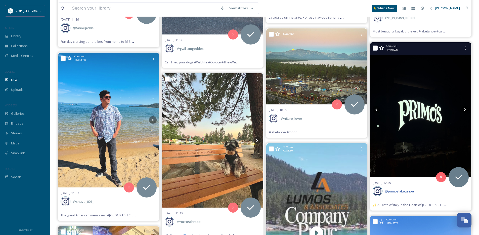
click at [380, 191] on span "@ primoslaketahoe" at bounding box center [399, 191] width 29 height 5
click at [380, 138] on img at bounding box center [420, 109] width 101 height 135
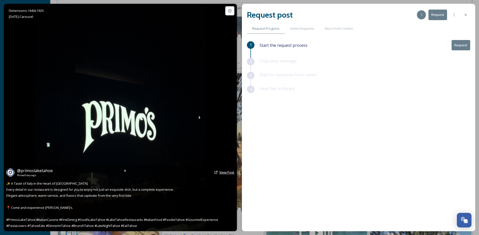
click at [220, 172] on span "View Post" at bounding box center [226, 172] width 15 height 5
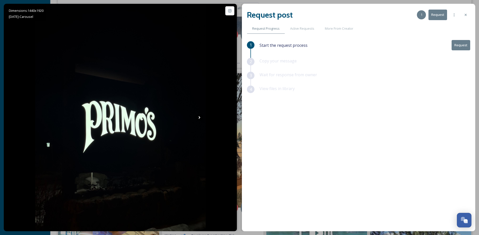
drag, startPoint x: 466, startPoint y: 15, endPoint x: 457, endPoint y: 28, distance: 15.6
click at [380, 15] on icon at bounding box center [466, 15] width 4 height 4
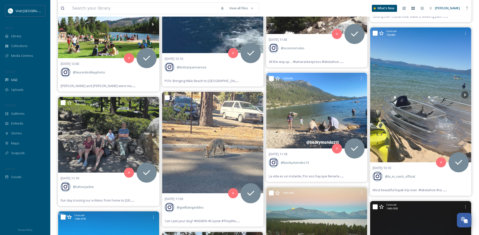
scroll to position [8542, 0]
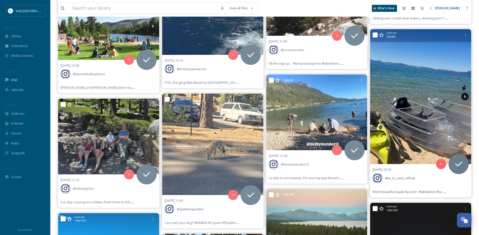
click at [380, 97] on icon at bounding box center [465, 97] width 8 height 8
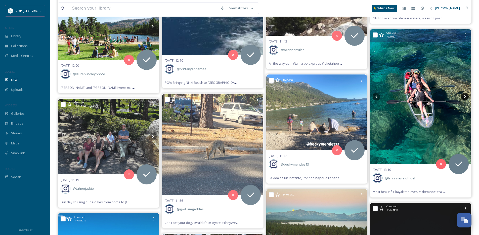
click at [380, 97] on icon at bounding box center [465, 97] width 8 height 8
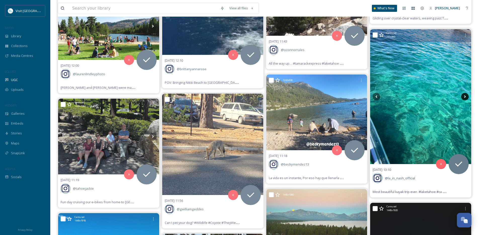
click at [380, 97] on icon at bounding box center [465, 97] width 8 height 8
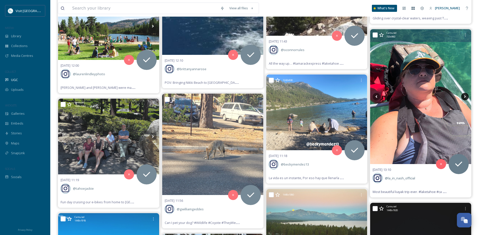
click at [380, 97] on icon at bounding box center [465, 97] width 8 height 8
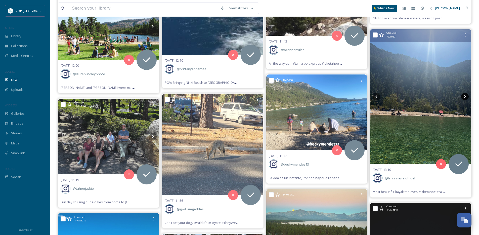
click at [380, 97] on icon at bounding box center [465, 97] width 8 height 8
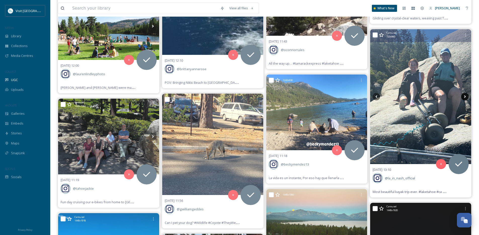
click at [380, 97] on icon at bounding box center [465, 97] width 8 height 8
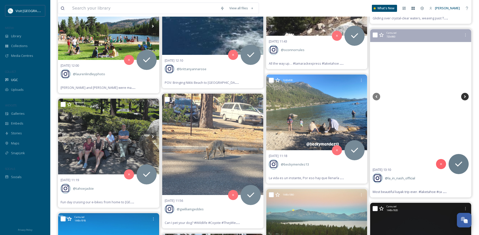
click at [380, 97] on icon at bounding box center [465, 97] width 8 height 8
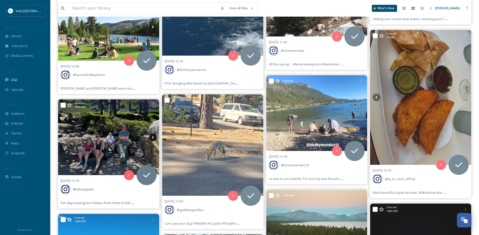
scroll to position [8541, 0]
click at [156, 137] on icon at bounding box center [153, 138] width 8 height 8
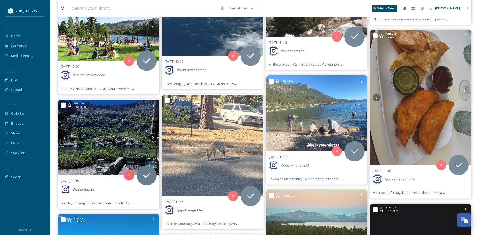
click at [154, 137] on icon at bounding box center [153, 138] width 8 height 8
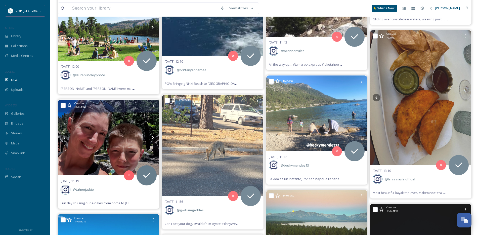
click at [154, 137] on icon at bounding box center [153, 138] width 8 height 8
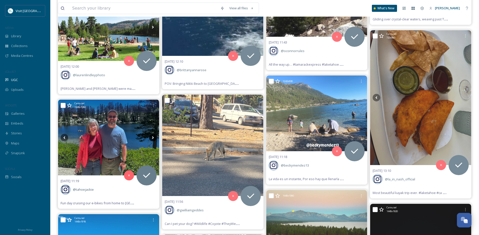
click at [154, 137] on icon at bounding box center [153, 138] width 8 height 8
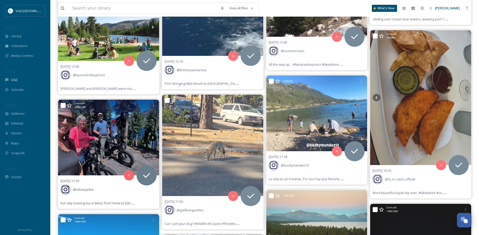
click at [154, 138] on icon at bounding box center [153, 138] width 8 height 8
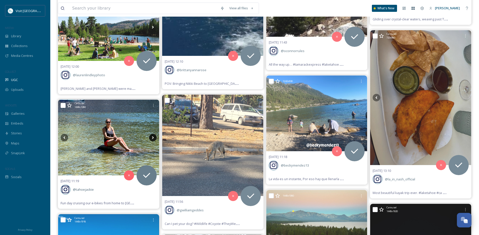
click at [154, 138] on icon at bounding box center [153, 138] width 8 height 8
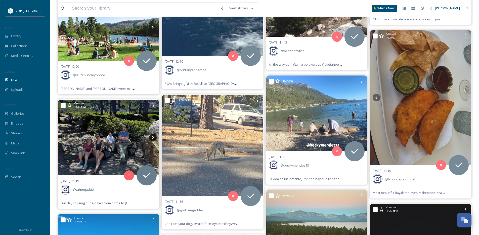
click at [154, 138] on icon at bounding box center [153, 138] width 8 height 8
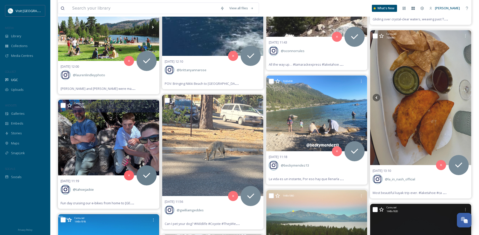
click at [154, 138] on icon at bounding box center [153, 138] width 8 height 8
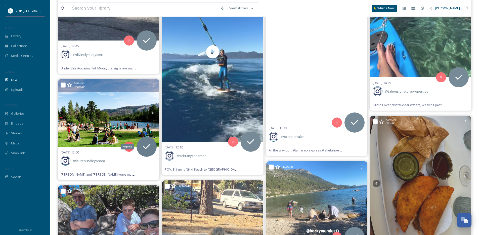
scroll to position [8454, 0]
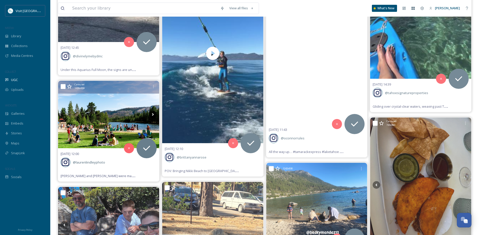
click at [153, 115] on icon at bounding box center [153, 115] width 8 height 8
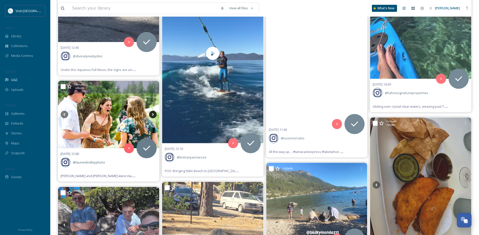
click at [153, 115] on icon at bounding box center [153, 114] width 2 height 3
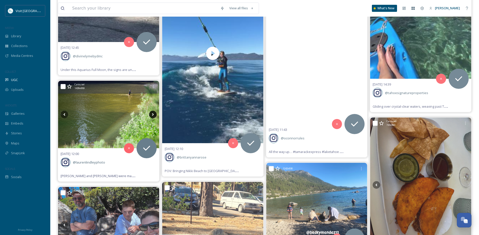
click at [153, 115] on icon at bounding box center [153, 114] width 2 height 3
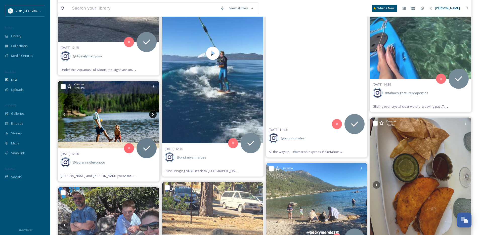
click at [153, 115] on icon at bounding box center [153, 114] width 2 height 3
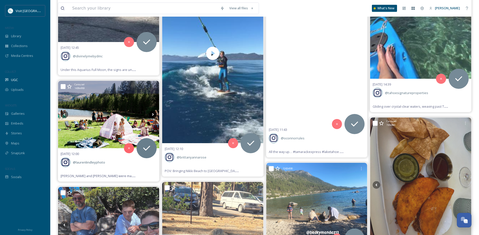
click at [153, 115] on icon at bounding box center [153, 114] width 2 height 3
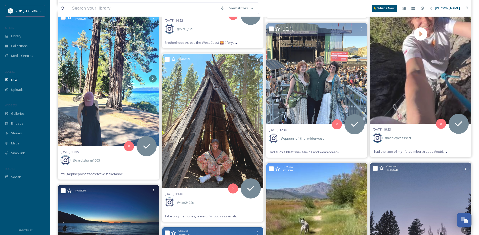
scroll to position [8005, 0]
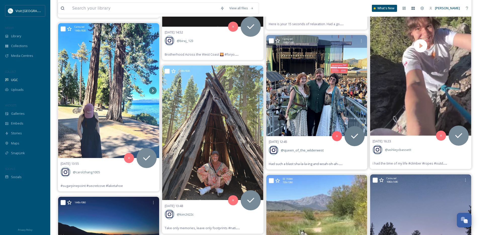
click at [330, 107] on img at bounding box center [316, 85] width 101 height 101
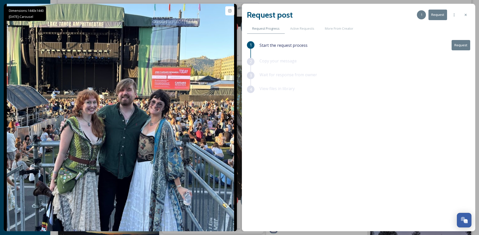
click at [380, 15] on icon at bounding box center [466, 15] width 4 height 4
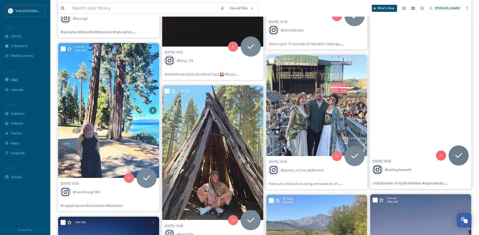
scroll to position [7982, 0]
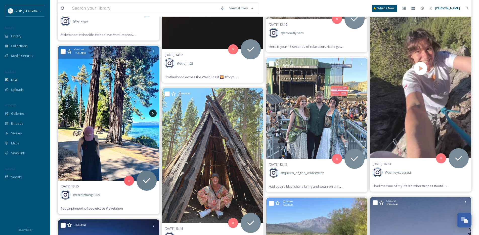
click at [155, 113] on icon at bounding box center [153, 113] width 8 height 8
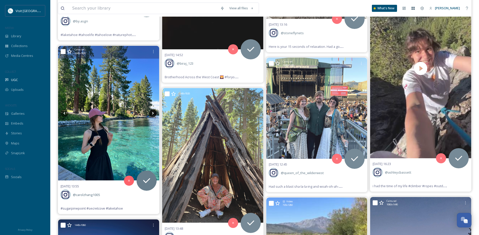
click at [155, 113] on icon at bounding box center [153, 113] width 8 height 8
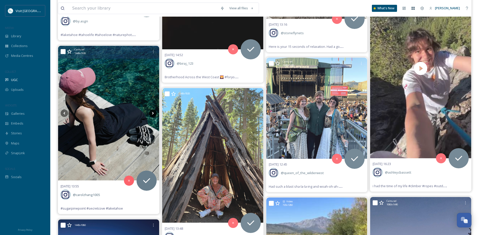
click at [155, 113] on icon at bounding box center [153, 113] width 8 height 8
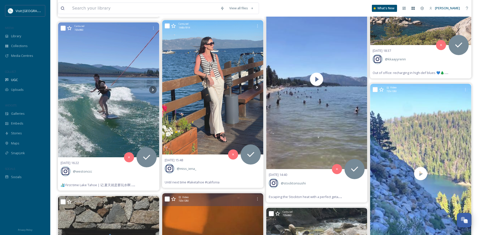
scroll to position [7650, 0]
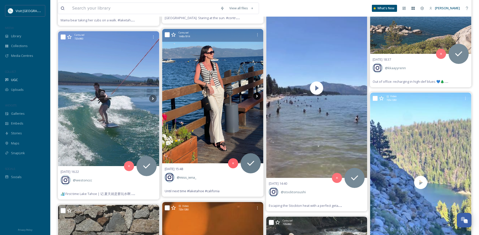
click at [259, 94] on icon at bounding box center [257, 96] width 8 height 8
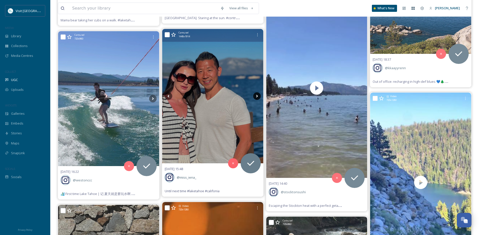
click at [259, 94] on icon at bounding box center [257, 96] width 8 height 8
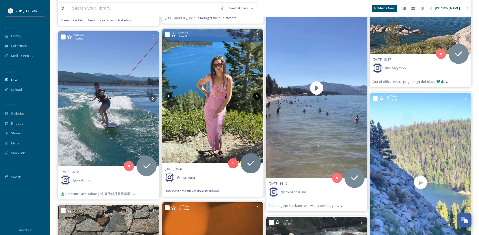
click at [259, 94] on icon at bounding box center [257, 96] width 8 height 8
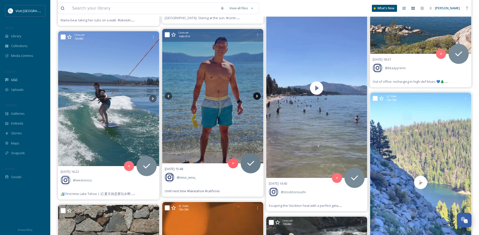
click at [259, 94] on icon at bounding box center [257, 96] width 8 height 8
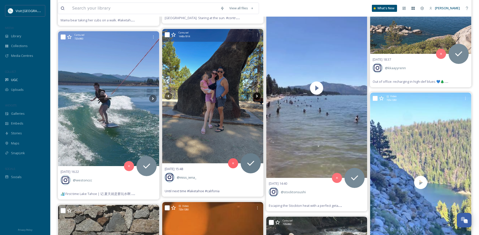
click at [259, 94] on icon at bounding box center [257, 96] width 8 height 8
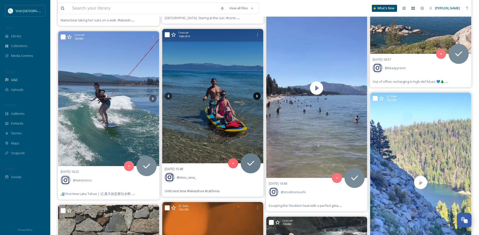
click at [259, 94] on icon at bounding box center [257, 96] width 8 height 8
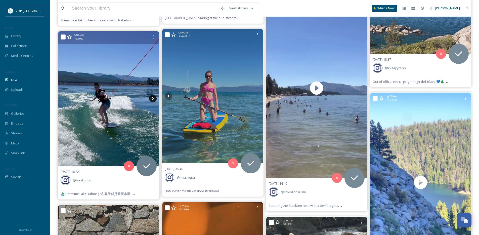
click at [155, 99] on icon at bounding box center [153, 99] width 8 height 8
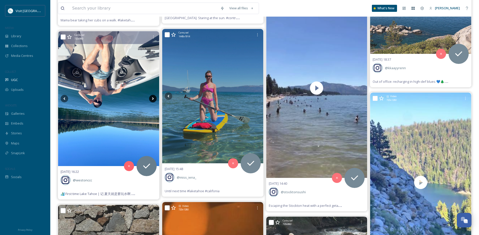
click at [155, 99] on icon at bounding box center [153, 99] width 8 height 8
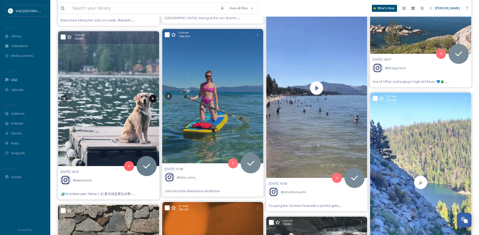
click at [155, 99] on icon at bounding box center [153, 99] width 8 height 8
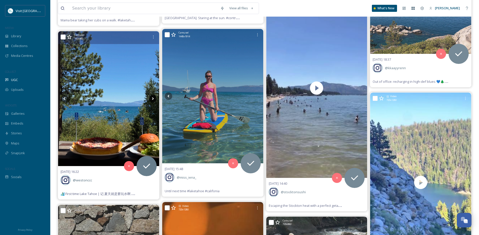
click at [155, 99] on icon at bounding box center [153, 99] width 8 height 8
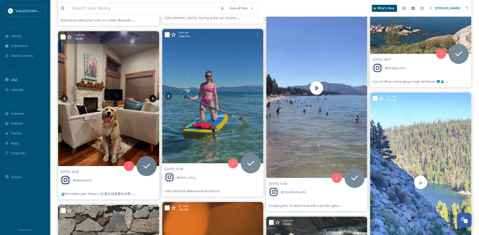
click at [155, 99] on icon at bounding box center [153, 99] width 8 height 8
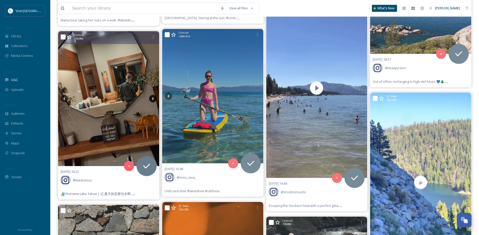
click at [155, 99] on icon at bounding box center [153, 99] width 8 height 8
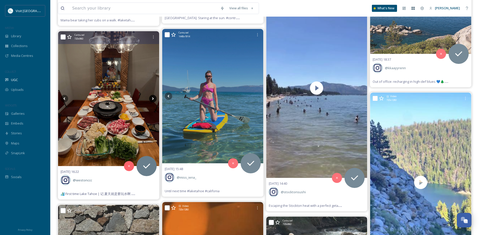
click at [155, 99] on icon at bounding box center [153, 99] width 8 height 8
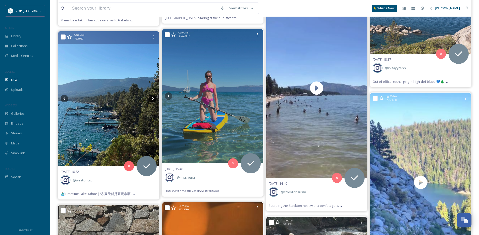
click at [155, 99] on icon at bounding box center [153, 99] width 8 height 8
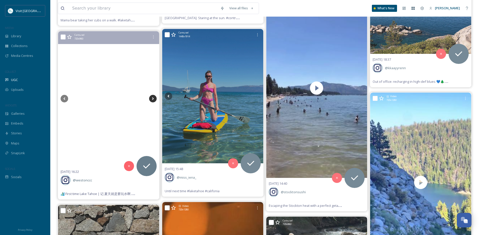
click at [155, 99] on icon at bounding box center [153, 99] width 8 height 8
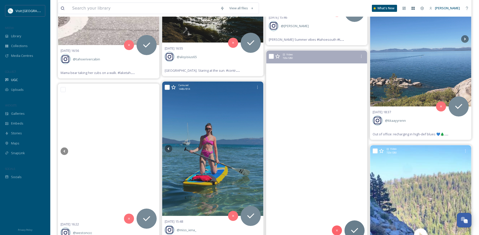
scroll to position [7545, 0]
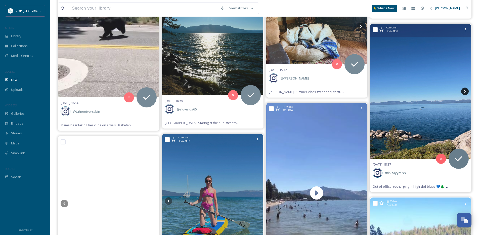
click at [380, 89] on icon at bounding box center [465, 92] width 8 height 8
click at [380, 90] on icon at bounding box center [465, 91] width 2 height 3
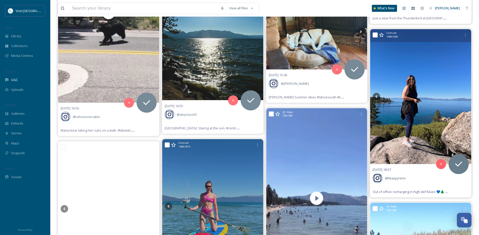
scroll to position [7539, 0]
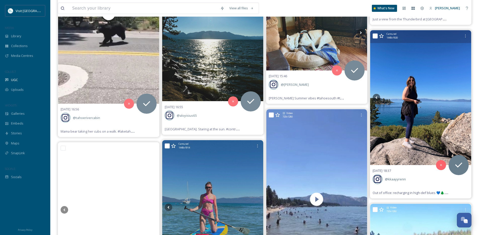
click at [380, 116] on img at bounding box center [420, 97] width 101 height 135
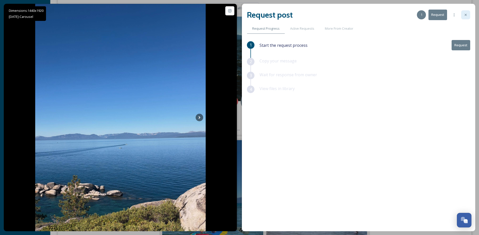
click at [380, 16] on div at bounding box center [465, 14] width 9 height 9
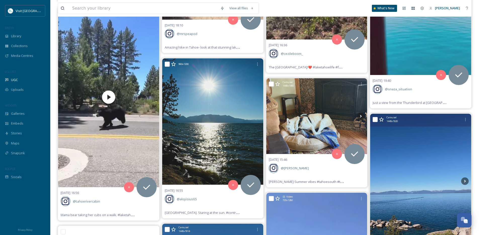
scroll to position [7454, 0]
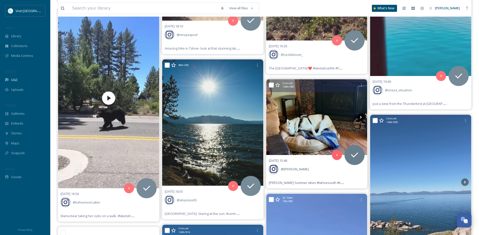
click at [361, 118] on icon at bounding box center [361, 117] width 2 height 3
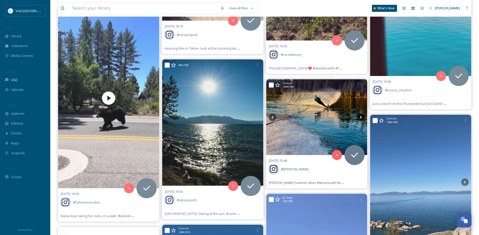
click at [361, 118] on icon at bounding box center [361, 117] width 2 height 3
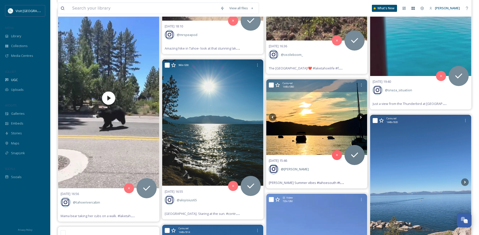
click at [361, 118] on icon at bounding box center [361, 117] width 2 height 3
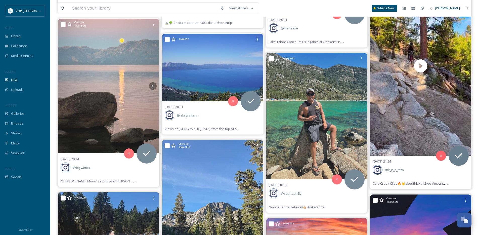
scroll to position [6971, 0]
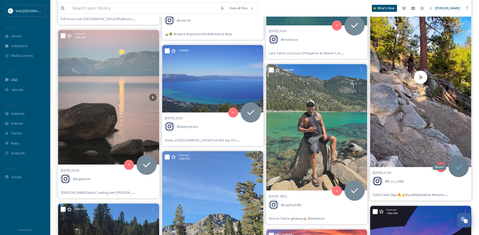
click at [380, 162] on icon at bounding box center [459, 167] width 10 height 10
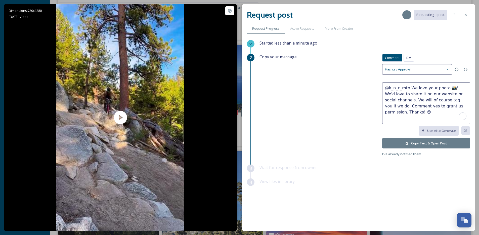
drag, startPoint x: 431, startPoint y: 89, endPoint x: 409, endPoint y: 90, distance: 22.2
click at [380, 90] on textarea "@k_n_c_mtb We love your photo 📸! We'd love to share it on our website or social…" at bounding box center [426, 103] width 88 height 42
type textarea "@k_n_c_mtb Rad vid! We'd love to share it on our website or social channels. We…"
click at [380, 144] on button "Copy Text & Open Post" at bounding box center [426, 143] width 88 height 10
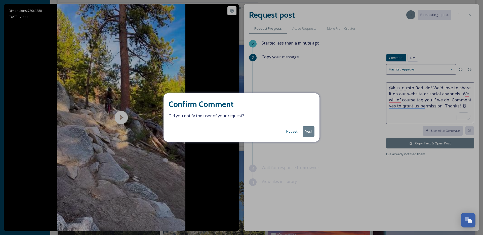
click at [312, 133] on button "Yes!" at bounding box center [309, 131] width 12 height 10
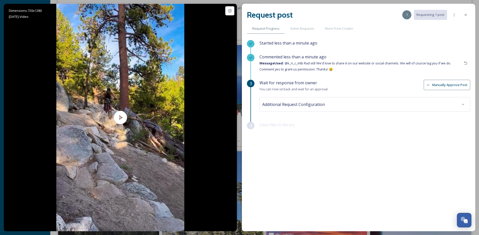
click at [380, 13] on div at bounding box center [465, 14] width 9 height 9
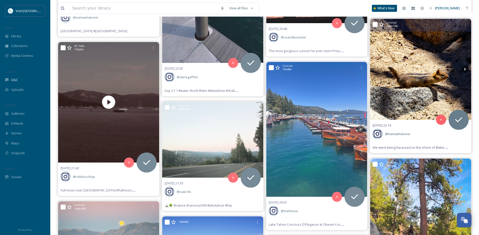
scroll to position [6794, 0]
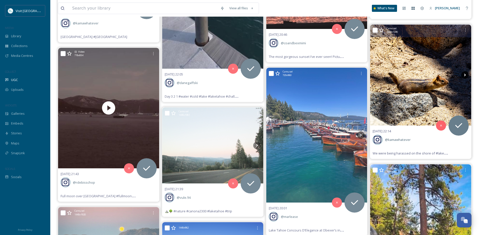
click at [380, 74] on icon at bounding box center [465, 75] width 8 height 8
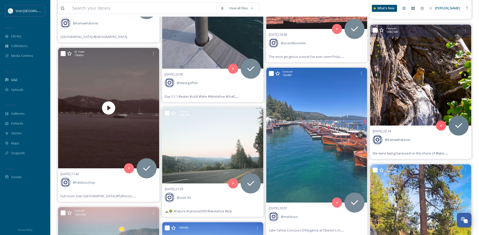
click at [380, 74] on icon at bounding box center [465, 75] width 8 height 8
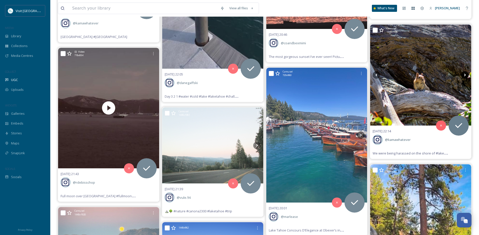
click at [380, 74] on icon at bounding box center [465, 75] width 8 height 8
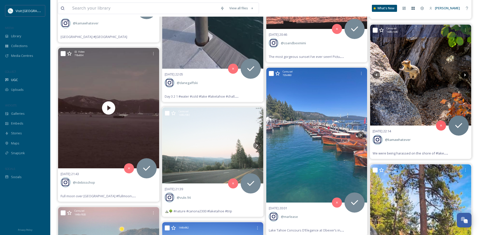
click at [380, 74] on icon at bounding box center [465, 75] width 8 height 8
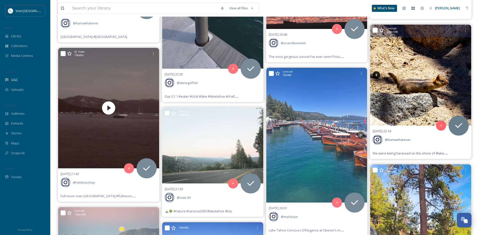
click at [376, 77] on icon at bounding box center [377, 75] width 8 height 8
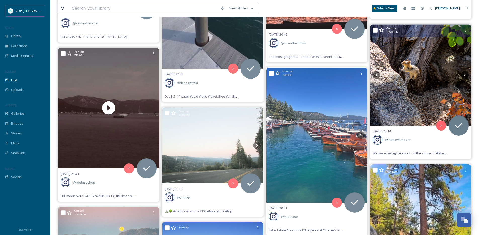
click at [380, 75] on icon at bounding box center [465, 75] width 8 height 8
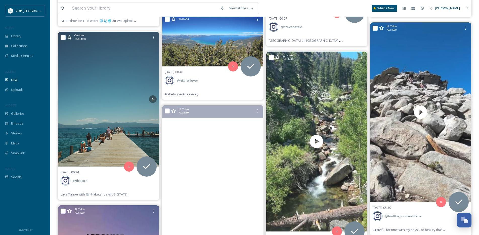
scroll to position [6203, 0]
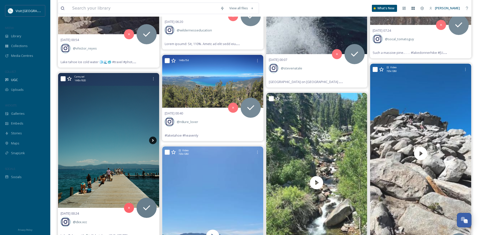
click at [154, 141] on icon at bounding box center [153, 141] width 8 height 8
click at [153, 142] on icon at bounding box center [153, 141] width 8 height 8
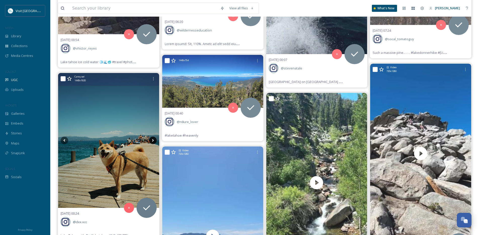
click at [153, 142] on icon at bounding box center [153, 141] width 8 height 8
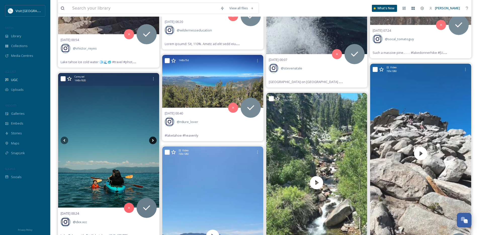
click at [153, 142] on icon at bounding box center [153, 141] width 8 height 8
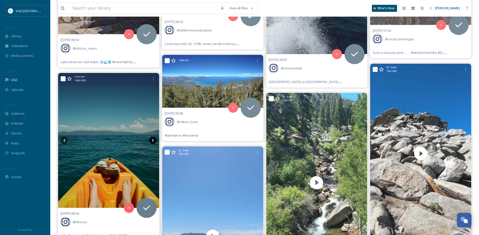
click at [153, 142] on icon at bounding box center [153, 141] width 8 height 8
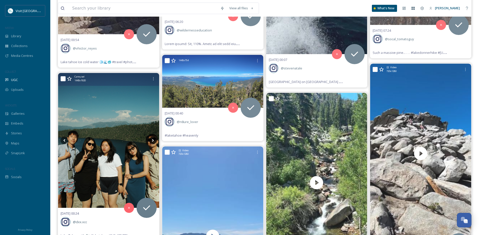
click at [153, 142] on icon at bounding box center [153, 141] width 8 height 8
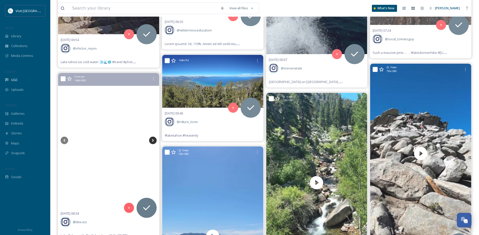
click at [153, 142] on icon at bounding box center [153, 141] width 8 height 8
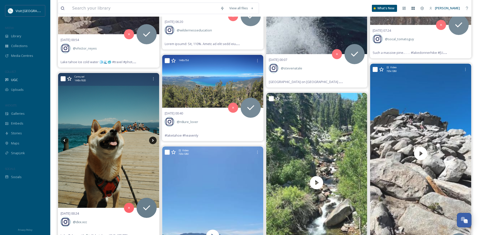
click at [153, 142] on icon at bounding box center [153, 141] width 8 height 8
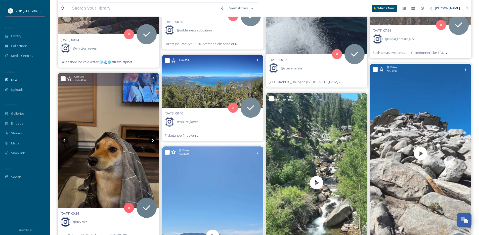
click at [153, 142] on icon at bounding box center [153, 141] width 8 height 8
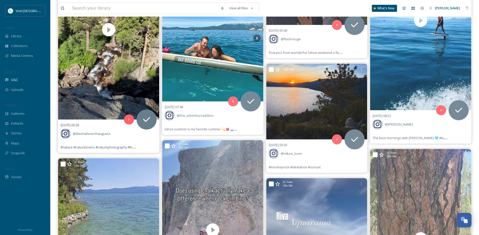
scroll to position [5830, 0]
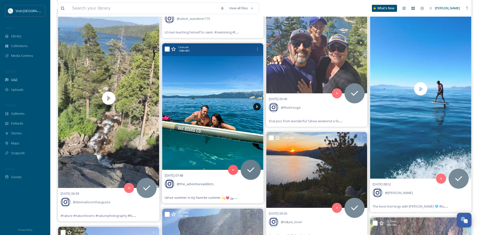
click at [257, 106] on icon at bounding box center [257, 106] width 2 height 3
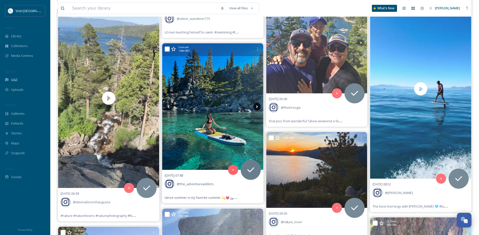
click at [257, 106] on icon at bounding box center [257, 106] width 2 height 3
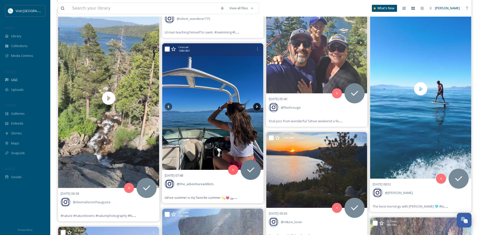
click at [256, 106] on icon at bounding box center [257, 107] width 8 height 8
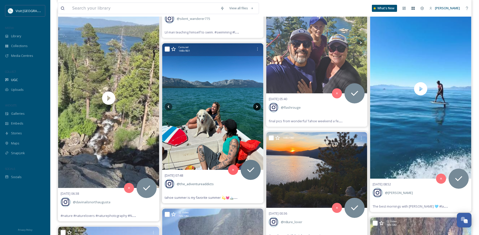
click at [256, 106] on icon at bounding box center [257, 107] width 8 height 8
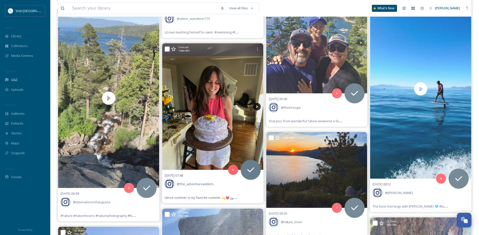
click at [256, 106] on icon at bounding box center [257, 107] width 8 height 8
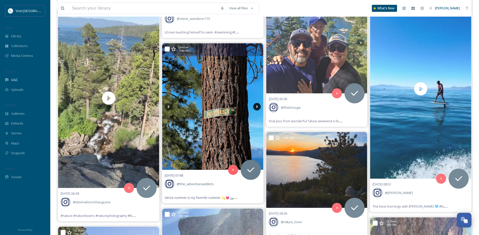
click at [256, 106] on icon at bounding box center [257, 107] width 8 height 8
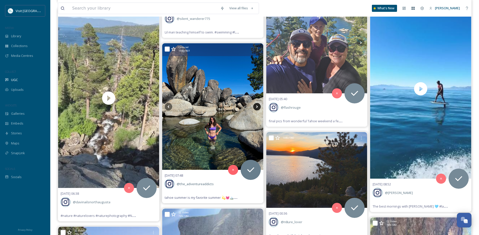
click at [256, 106] on icon at bounding box center [257, 107] width 8 height 8
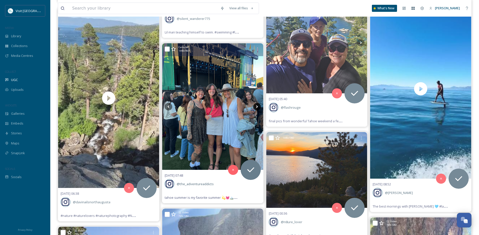
click at [256, 106] on icon at bounding box center [257, 107] width 8 height 8
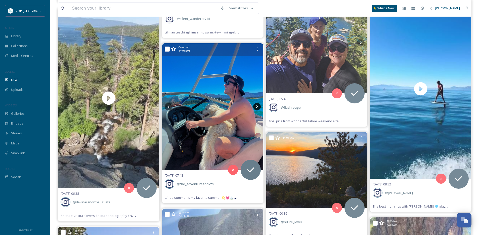
click at [256, 106] on icon at bounding box center [257, 107] width 8 height 8
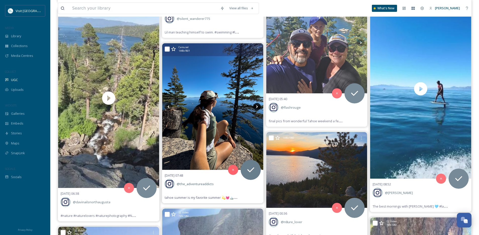
click at [256, 106] on icon at bounding box center [257, 107] width 8 height 8
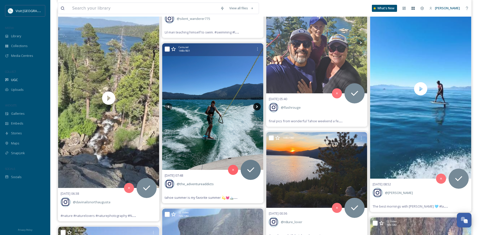
click at [256, 106] on icon at bounding box center [257, 107] width 8 height 8
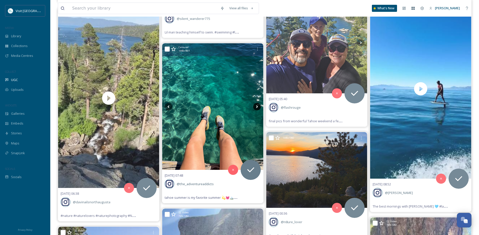
click at [256, 106] on icon at bounding box center [257, 107] width 8 height 8
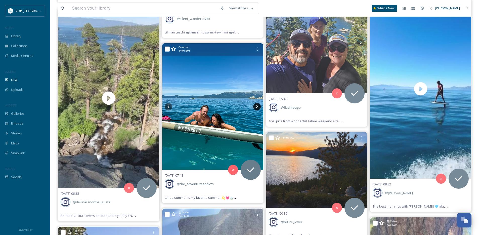
click at [256, 106] on icon at bounding box center [257, 107] width 8 height 8
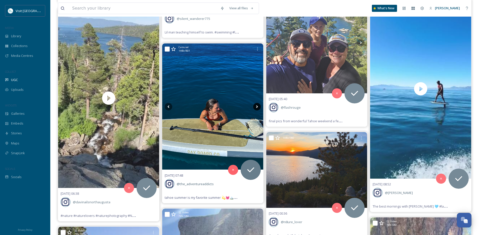
click at [256, 106] on icon at bounding box center [257, 107] width 8 height 8
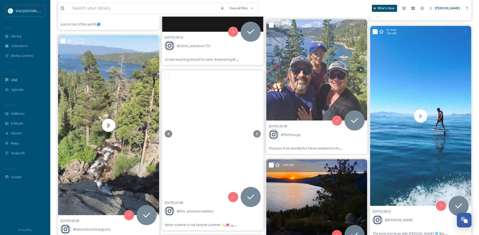
scroll to position [5793, 0]
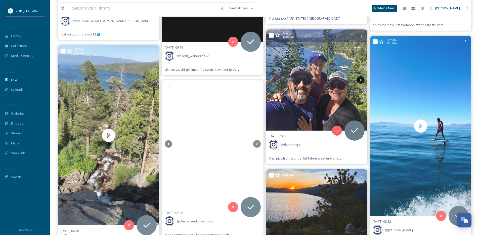
click at [362, 81] on icon at bounding box center [361, 80] width 8 height 8
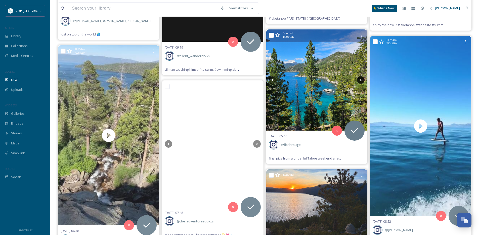
click at [361, 82] on icon at bounding box center [361, 80] width 8 height 8
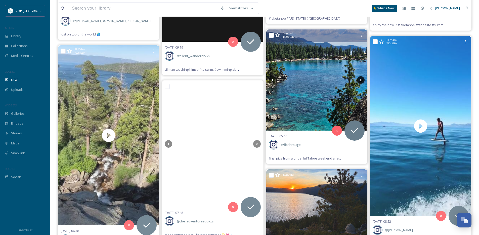
click at [361, 82] on icon at bounding box center [361, 80] width 8 height 8
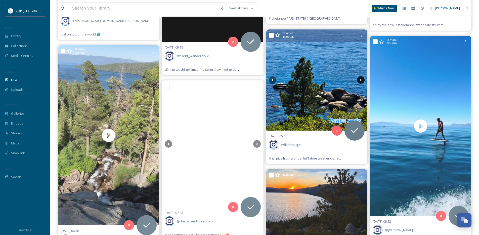
click at [361, 82] on icon at bounding box center [361, 80] width 8 height 8
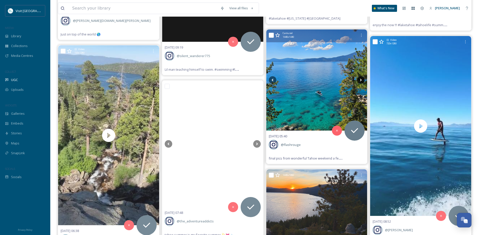
click at [361, 82] on icon at bounding box center [361, 80] width 8 height 8
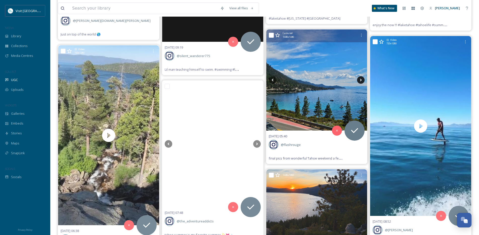
click at [361, 82] on icon at bounding box center [361, 80] width 8 height 8
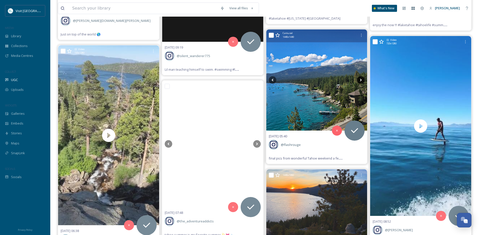
click at [361, 82] on icon at bounding box center [361, 80] width 8 height 8
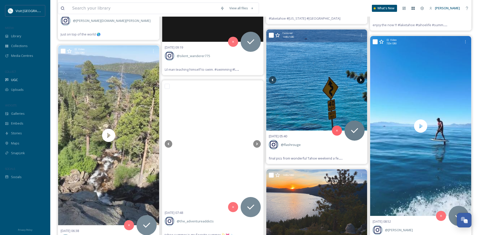
click at [361, 82] on icon at bounding box center [361, 80] width 8 height 8
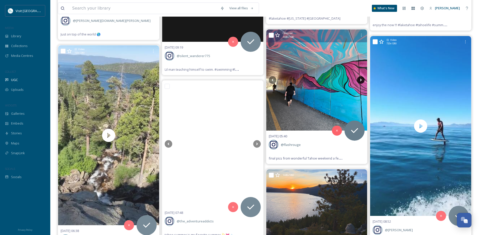
click at [361, 82] on icon at bounding box center [361, 80] width 8 height 8
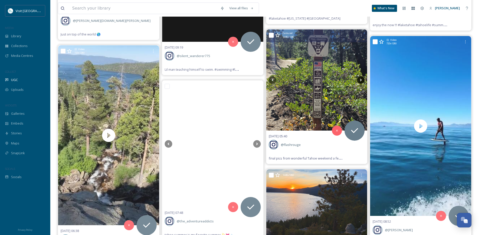
click at [361, 82] on icon at bounding box center [361, 80] width 8 height 8
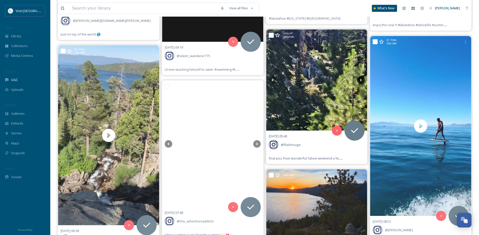
click at [361, 82] on icon at bounding box center [361, 80] width 8 height 8
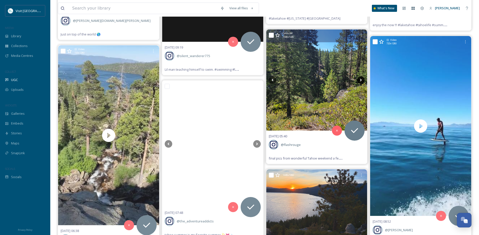
click at [361, 82] on icon at bounding box center [361, 80] width 8 height 8
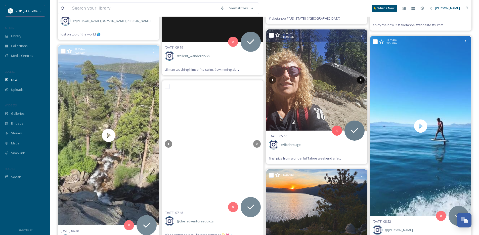
click at [361, 82] on icon at bounding box center [361, 80] width 8 height 8
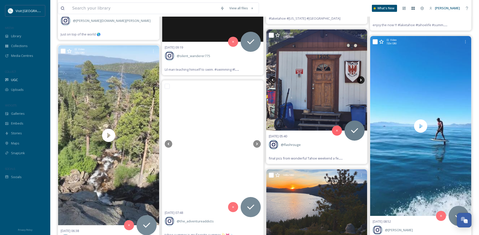
click at [361, 82] on icon at bounding box center [361, 80] width 8 height 8
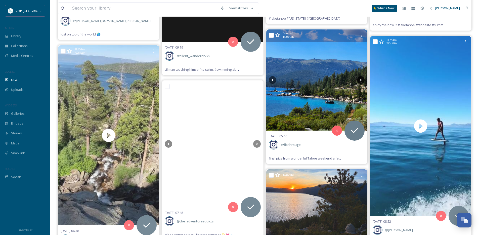
click at [361, 82] on icon at bounding box center [361, 80] width 8 height 8
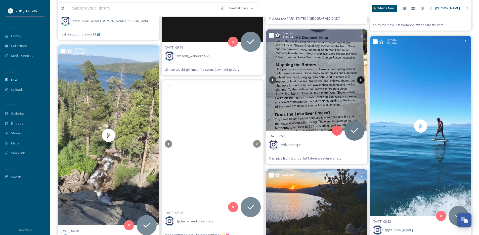
click at [361, 82] on icon at bounding box center [361, 80] width 8 height 8
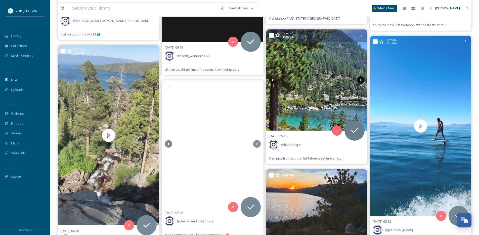
click at [361, 82] on icon at bounding box center [361, 80] width 8 height 8
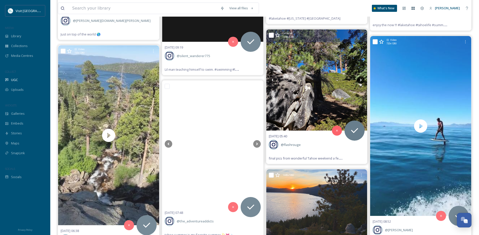
click at [361, 82] on icon at bounding box center [361, 80] width 8 height 8
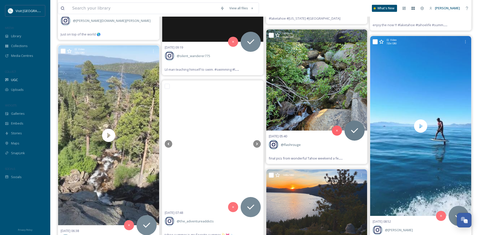
click at [361, 82] on icon at bounding box center [361, 80] width 8 height 8
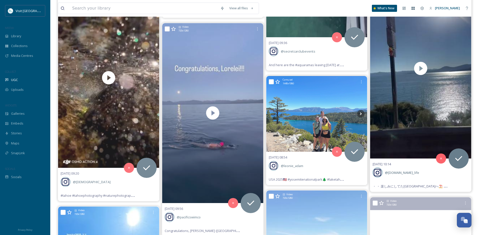
scroll to position [5412, 0]
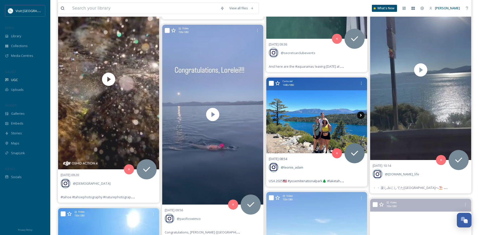
click at [362, 116] on icon at bounding box center [361, 115] width 8 height 8
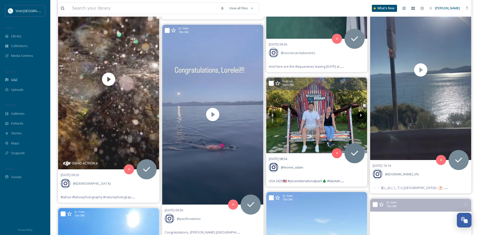
click at [364, 113] on icon at bounding box center [361, 115] width 8 height 8
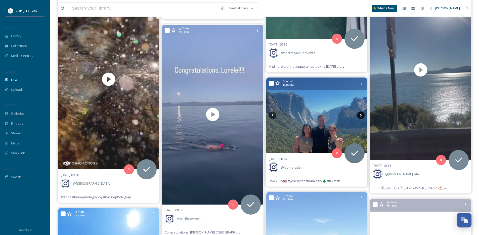
click at [364, 114] on icon at bounding box center [361, 115] width 8 height 8
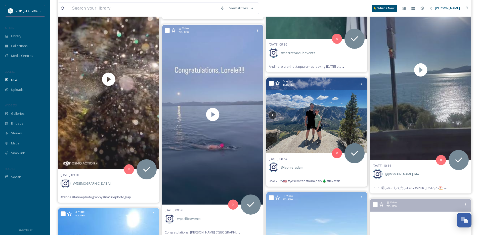
click at [364, 114] on icon at bounding box center [361, 115] width 8 height 8
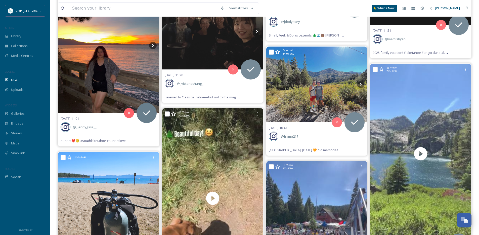
scroll to position [5103, 0]
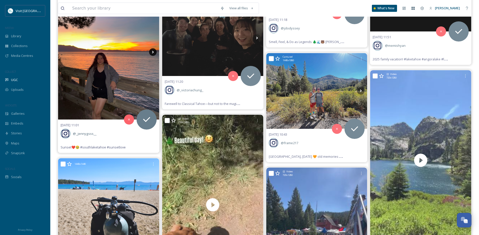
click at [151, 52] on icon at bounding box center [153, 52] width 8 height 8
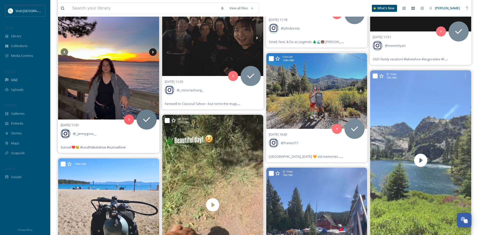
click at [151, 52] on icon at bounding box center [153, 52] width 8 height 8
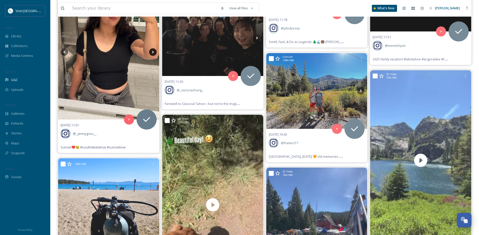
click at [151, 52] on icon at bounding box center [153, 52] width 8 height 8
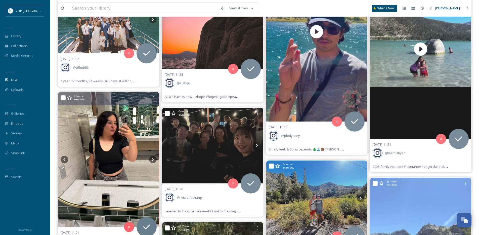
scroll to position [4997, 0]
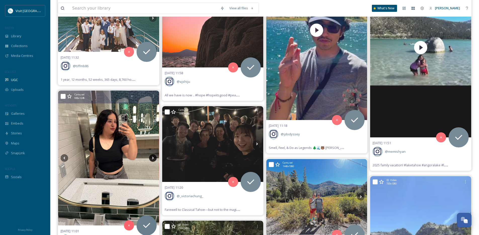
click at [152, 162] on icon at bounding box center [153, 158] width 8 height 8
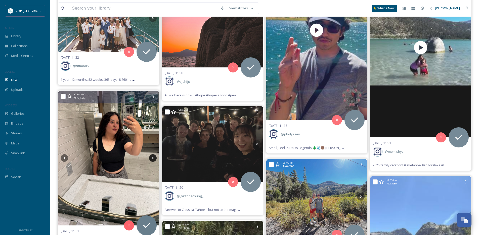
click at [152, 158] on icon at bounding box center [153, 158] width 8 height 8
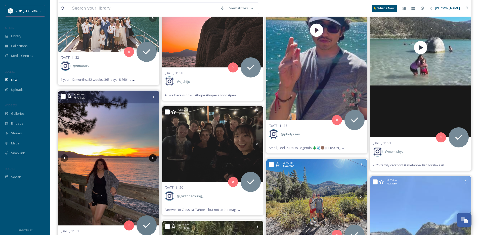
click at [152, 158] on icon at bounding box center [153, 158] width 8 height 8
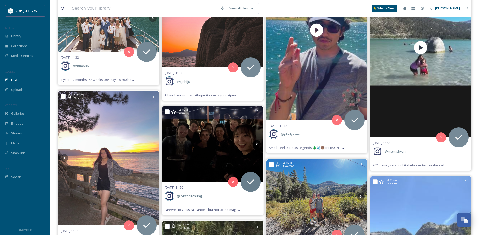
click at [258, 143] on icon at bounding box center [257, 144] width 8 height 8
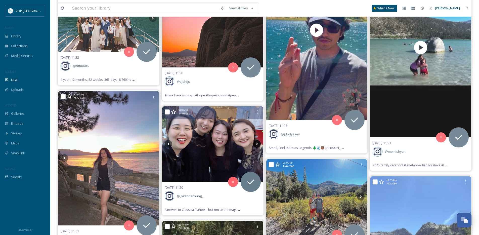
click at [258, 143] on icon at bounding box center [257, 144] width 8 height 8
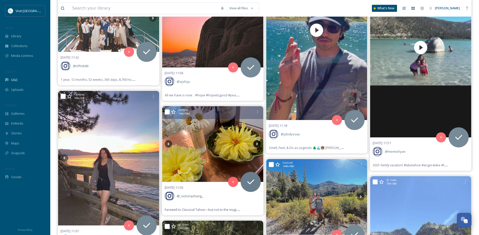
click at [257, 144] on icon at bounding box center [257, 144] width 2 height 3
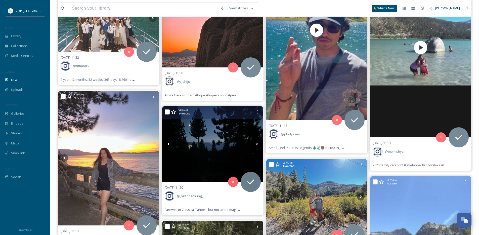
click at [257, 144] on icon at bounding box center [257, 144] width 2 height 3
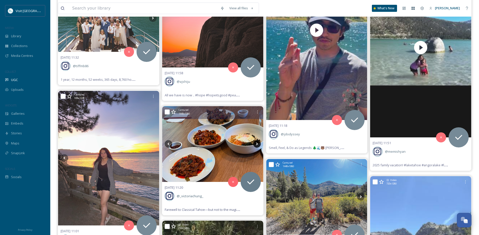
click at [257, 144] on icon at bounding box center [257, 144] width 2 height 3
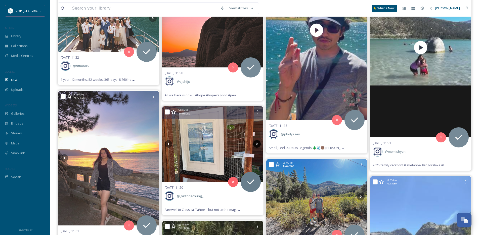
click at [257, 144] on icon at bounding box center [257, 144] width 2 height 3
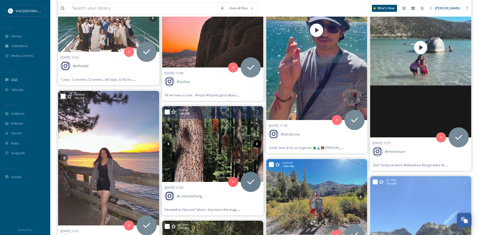
click at [257, 144] on icon at bounding box center [257, 144] width 2 height 3
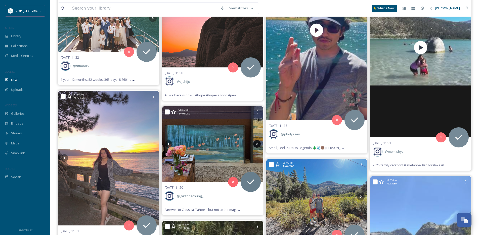
click at [257, 144] on icon at bounding box center [257, 144] width 2 height 3
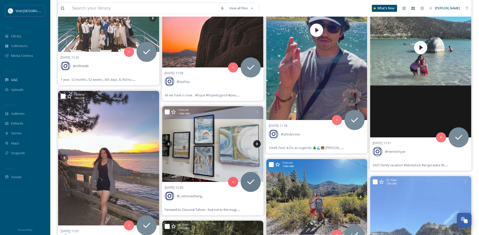
click at [257, 144] on icon at bounding box center [257, 144] width 2 height 3
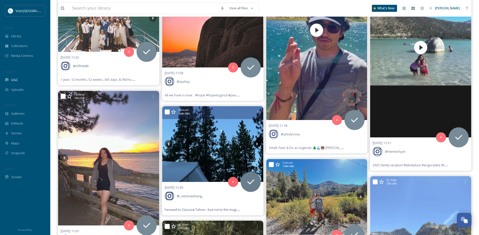
click at [257, 144] on icon at bounding box center [257, 144] width 2 height 3
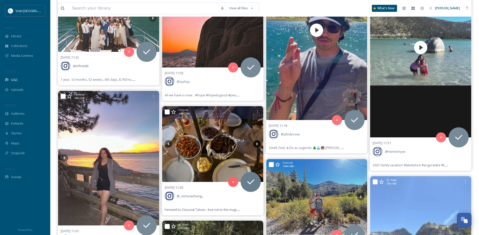
click at [257, 144] on icon at bounding box center [257, 144] width 2 height 3
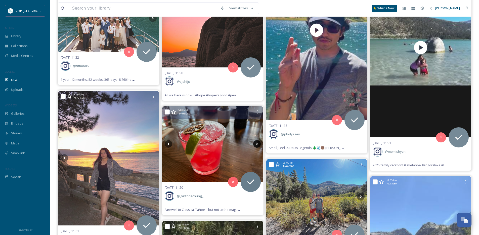
click at [256, 143] on icon at bounding box center [257, 144] width 8 height 8
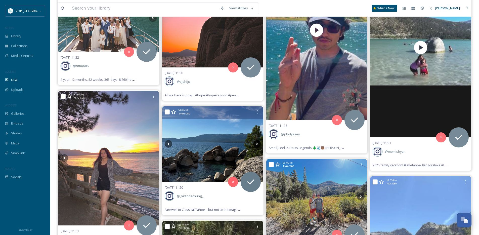
click at [256, 143] on icon at bounding box center [257, 144] width 8 height 8
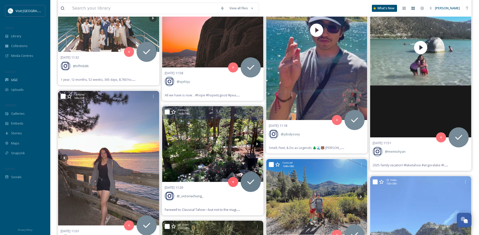
click at [256, 143] on icon at bounding box center [257, 144] width 8 height 8
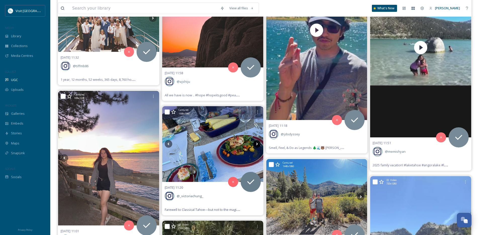
click at [256, 143] on icon at bounding box center [257, 144] width 8 height 8
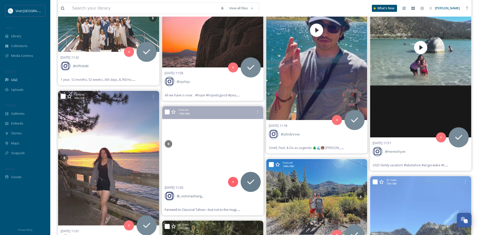
click at [256, 143] on icon at bounding box center [257, 144] width 8 height 8
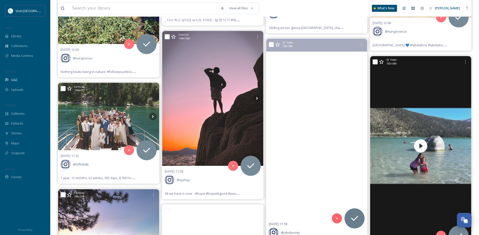
scroll to position [4899, 0]
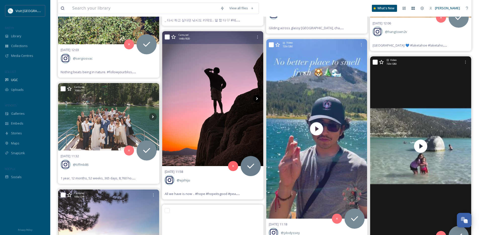
click at [257, 98] on icon at bounding box center [257, 98] width 2 height 3
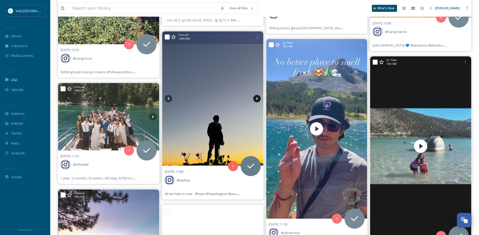
click at [257, 98] on icon at bounding box center [257, 98] width 2 height 3
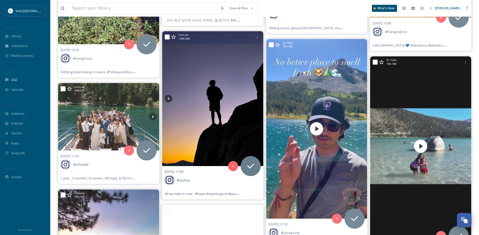
click at [257, 98] on icon at bounding box center [257, 98] width 2 height 3
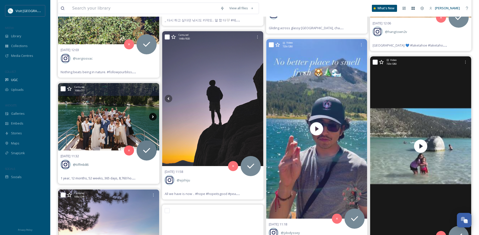
click at [154, 116] on icon at bounding box center [153, 117] width 8 height 8
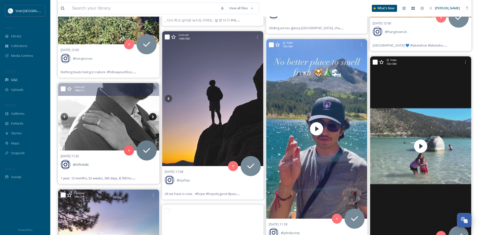
click at [154, 116] on icon at bounding box center [153, 117] width 8 height 8
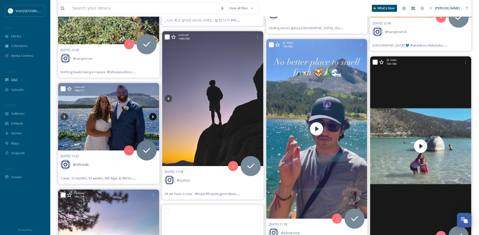
click at [154, 116] on icon at bounding box center [153, 117] width 8 height 8
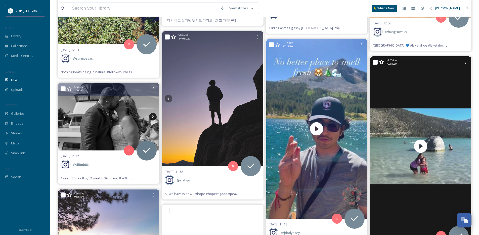
click at [154, 116] on icon at bounding box center [153, 117] width 8 height 8
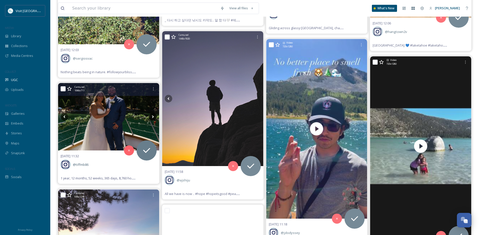
click at [154, 116] on icon at bounding box center [153, 117] width 8 height 8
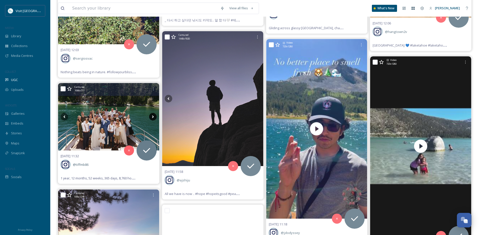
click at [154, 116] on icon at bounding box center [153, 117] width 8 height 8
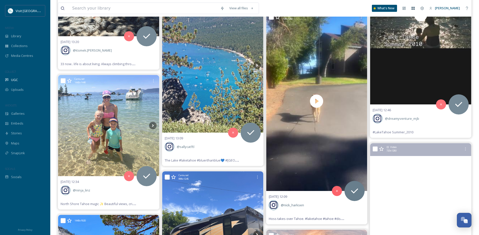
scroll to position [4595, 0]
